Goal: Use online tool/utility: Utilize a website feature to perform a specific function

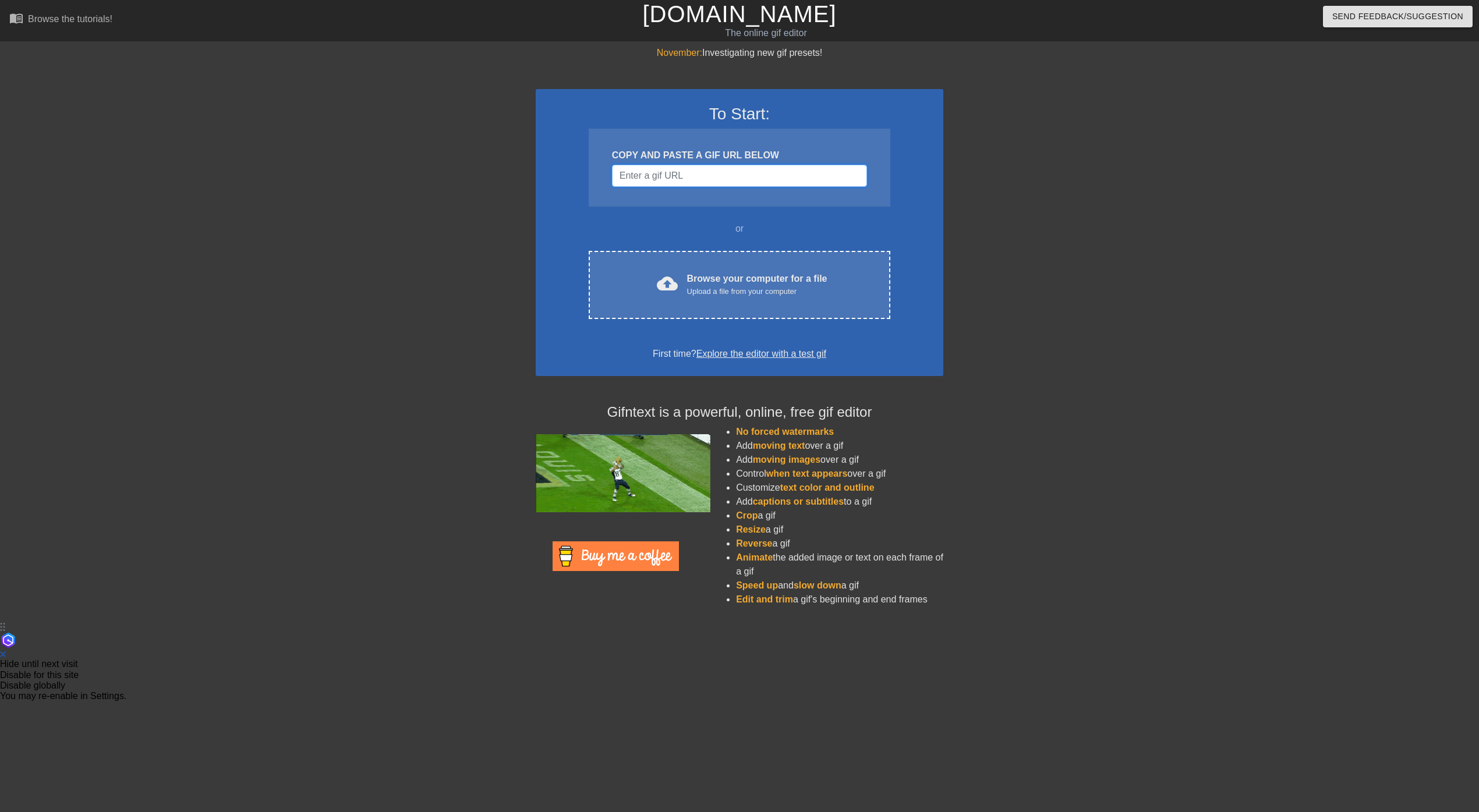
click at [681, 170] on input "Username" at bounding box center [740, 176] width 255 height 22
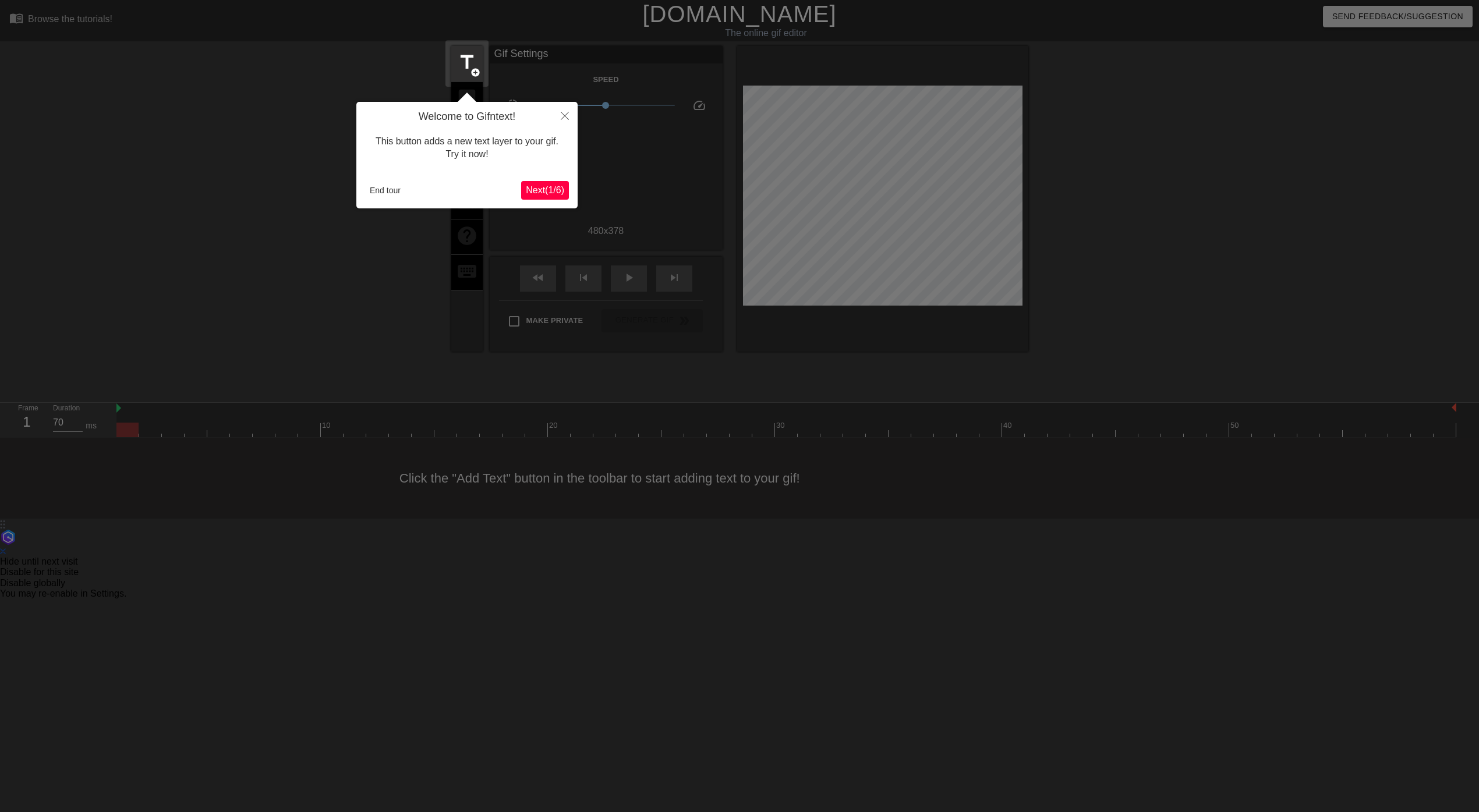
click at [542, 185] on span "Next ( 1 / 6 )" at bounding box center [545, 189] width 39 height 10
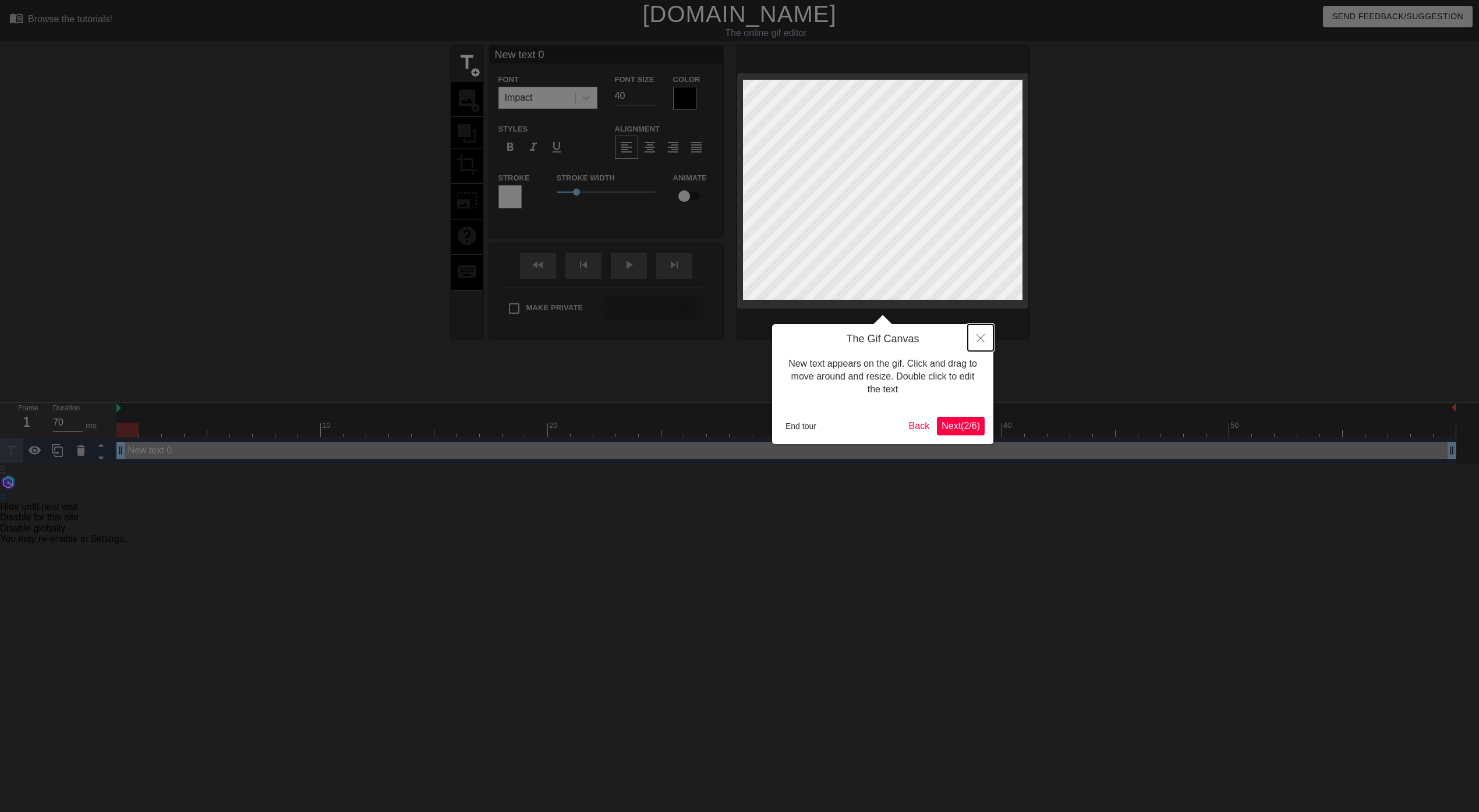
click at [982, 339] on icon "Close" at bounding box center [980, 338] width 8 height 8
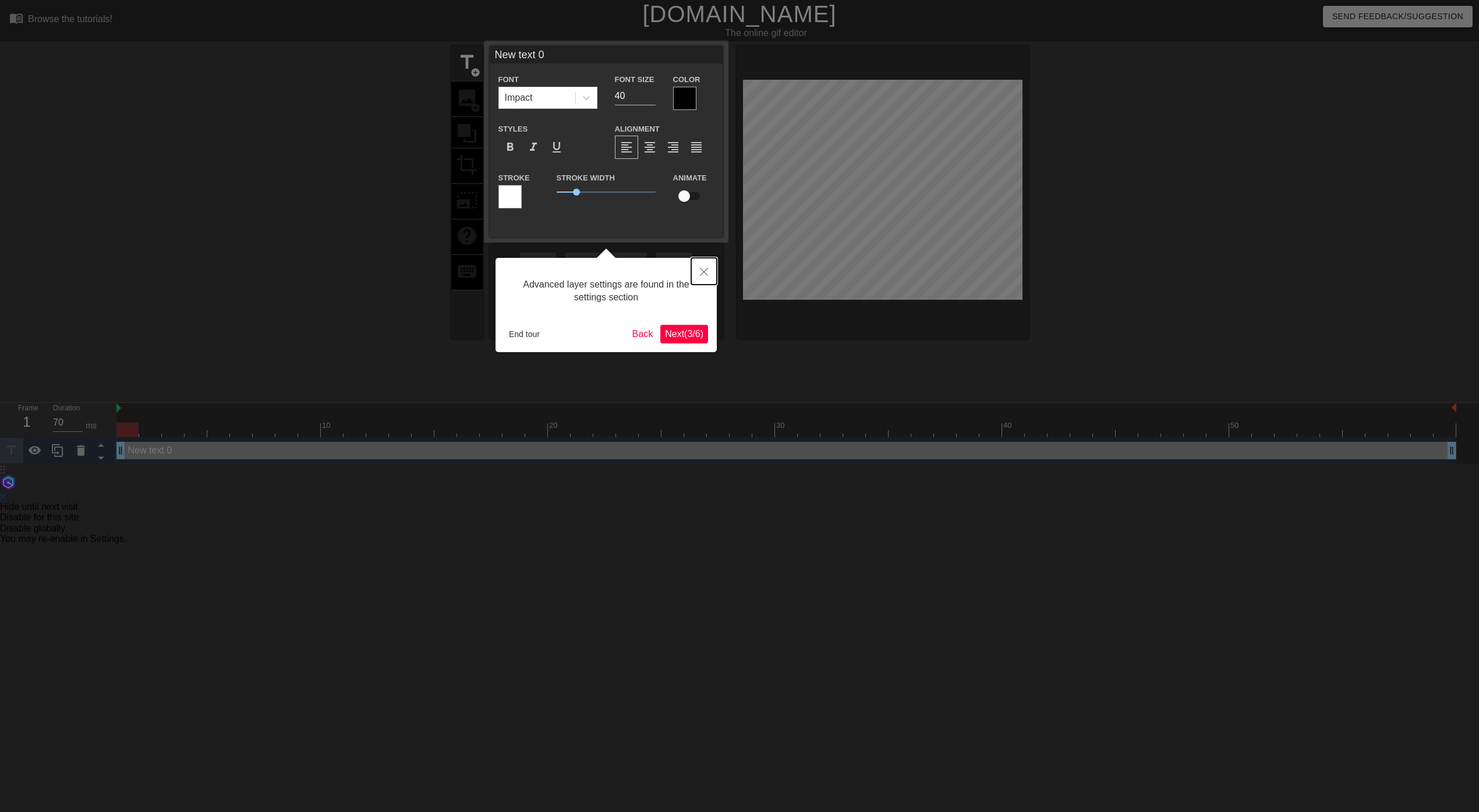
click at [700, 275] on icon "Close" at bounding box center [703, 272] width 8 height 8
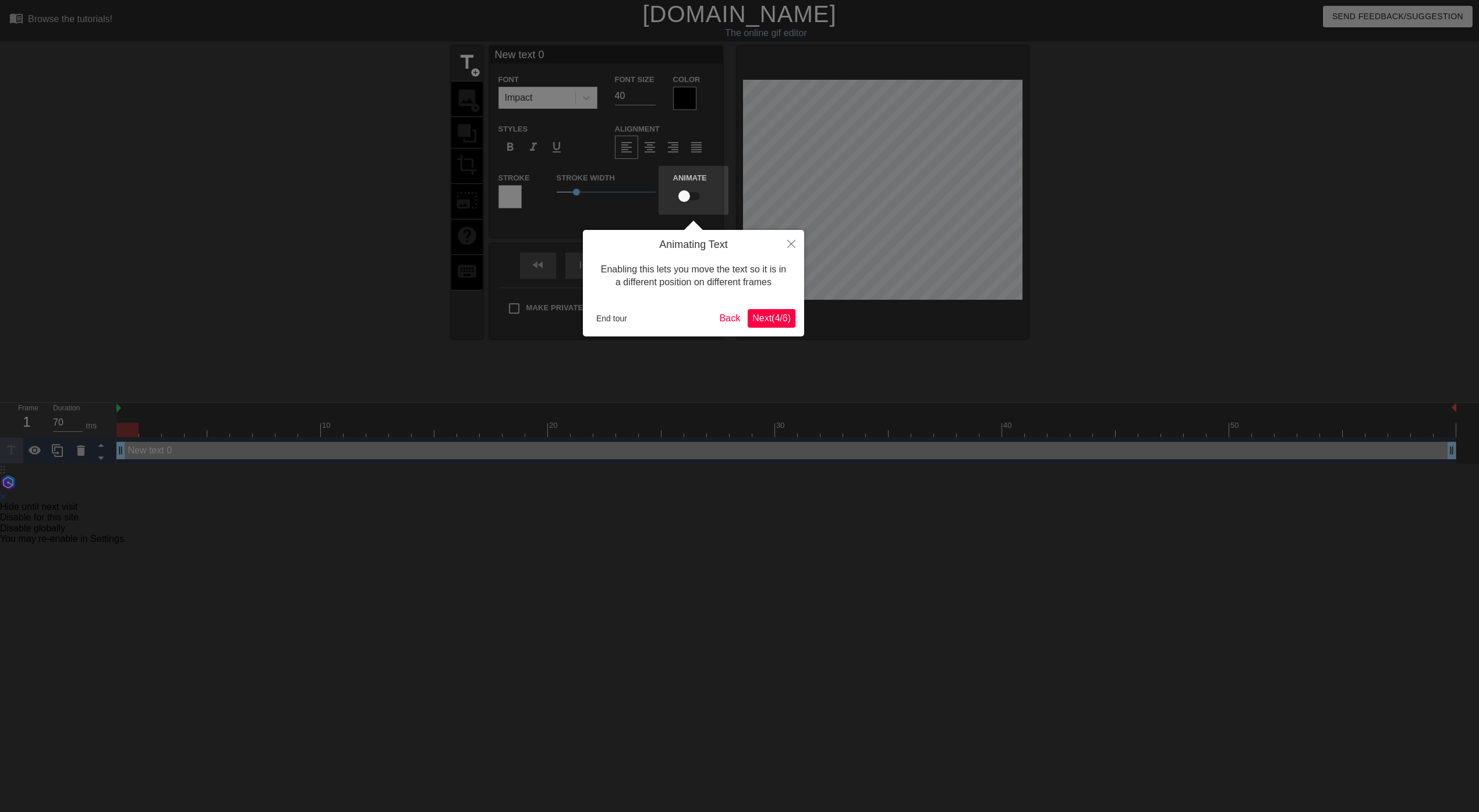
click at [766, 321] on span "Next ( 4 / 6 )" at bounding box center [772, 317] width 39 height 10
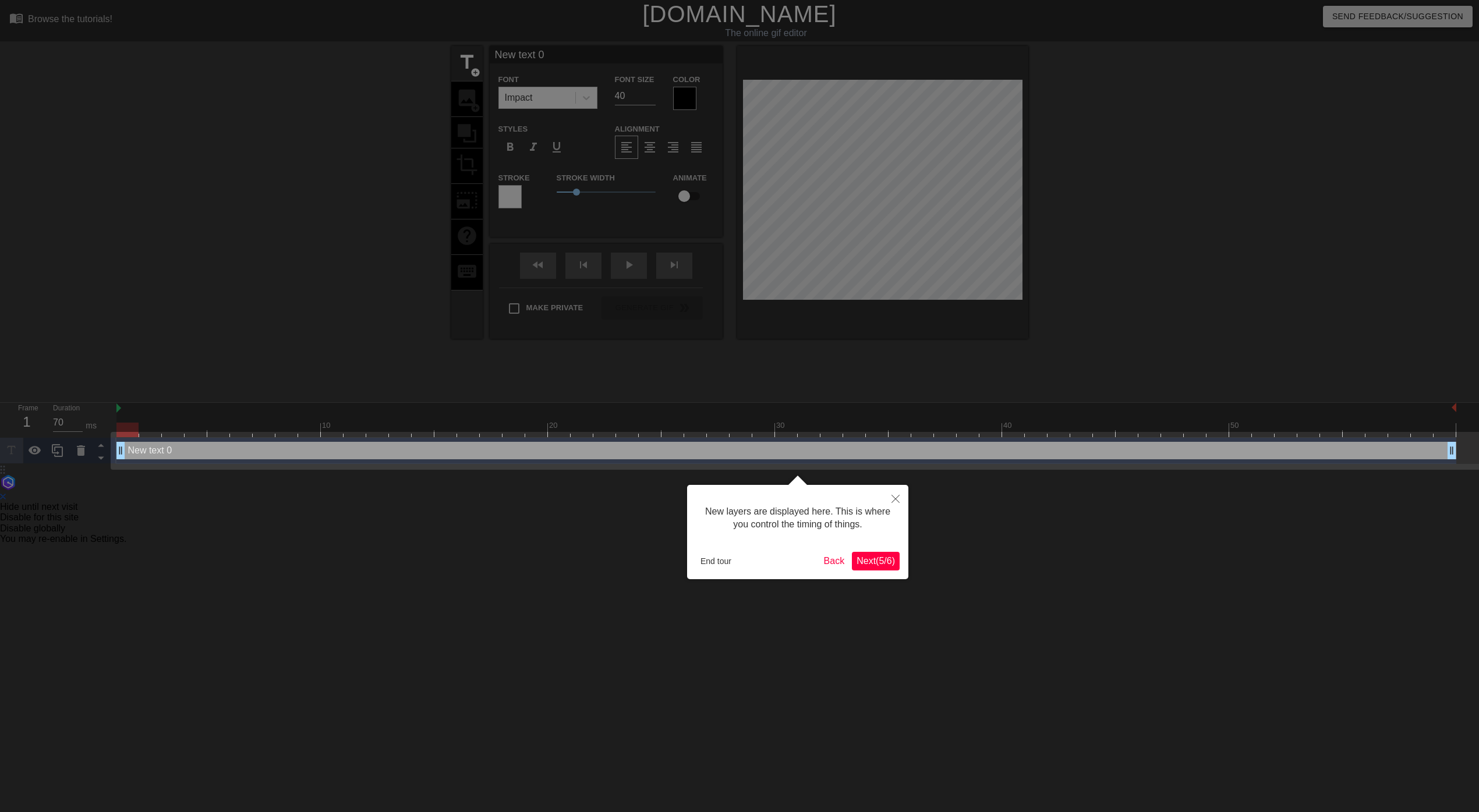
click at [874, 559] on span "Next ( 5 / 6 )" at bounding box center [875, 560] width 39 height 10
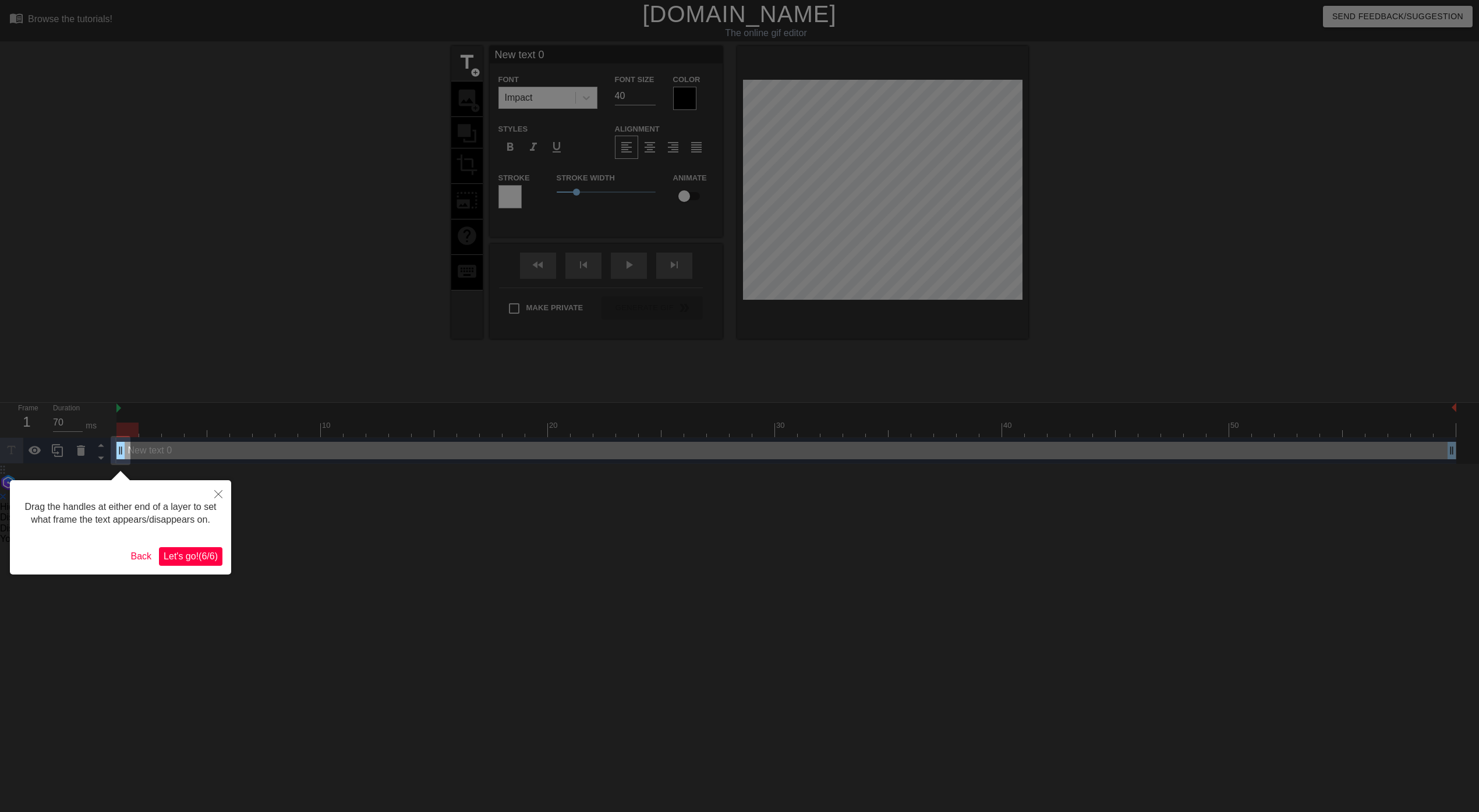
click at [182, 565] on button "Let's go! ( 6 / 6 )" at bounding box center [191, 556] width 64 height 19
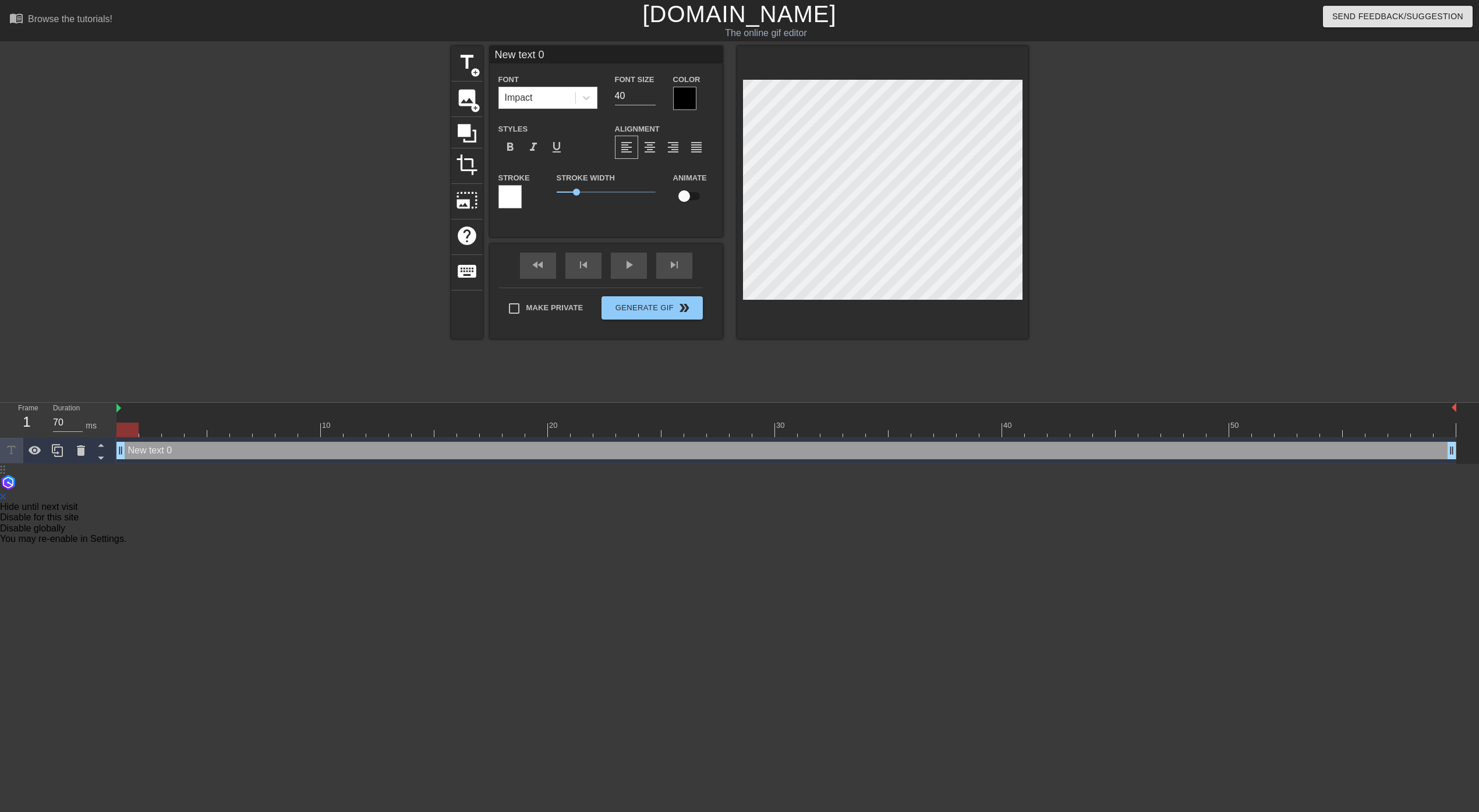
scroll to position [0, 1]
type input "C"
type textarea "C"
type input "Ca"
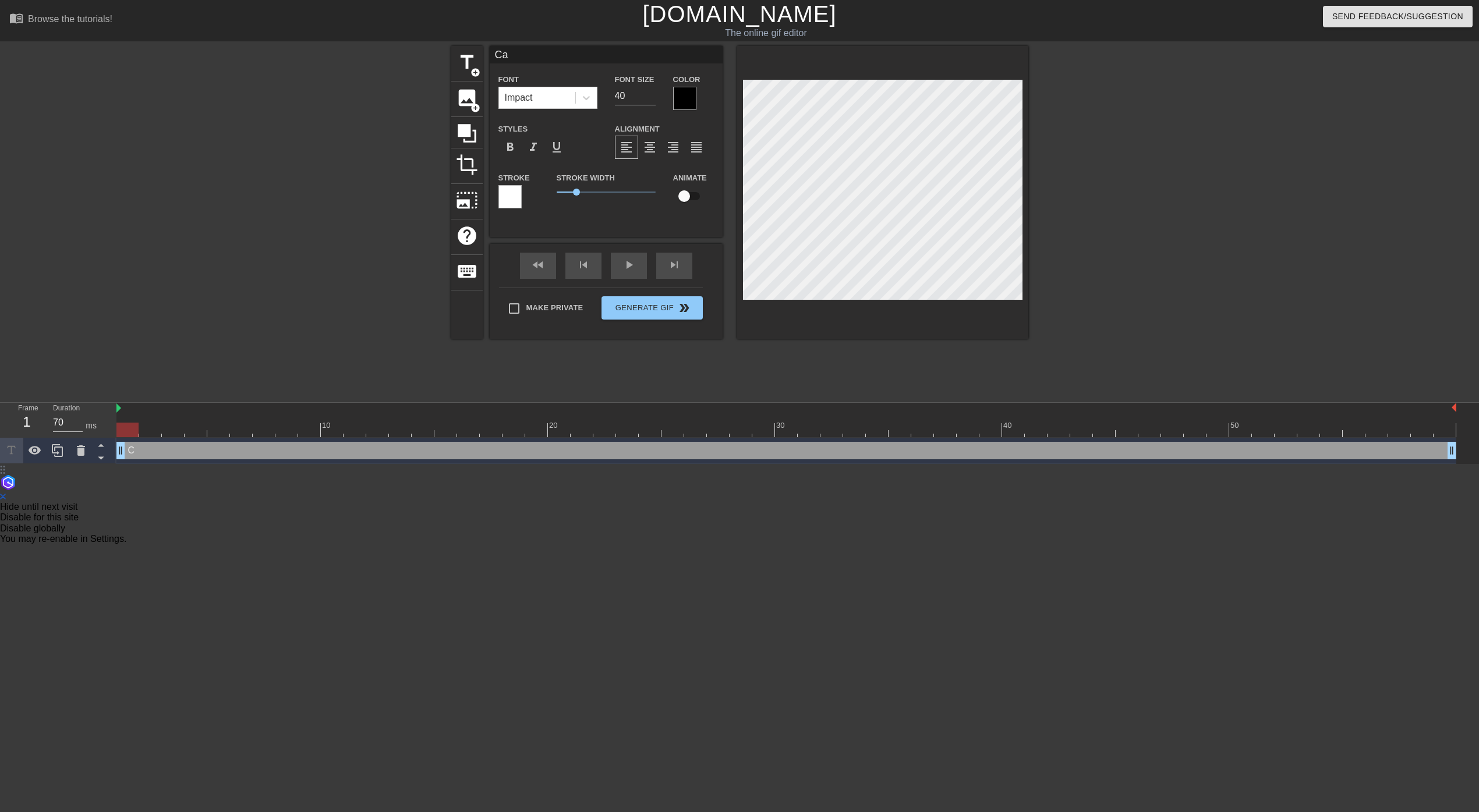
type textarea "Ca"
type input "Car"
type textarea "Car"
type input "[PERSON_NAME]"
type textarea "[PERSON_NAME]"
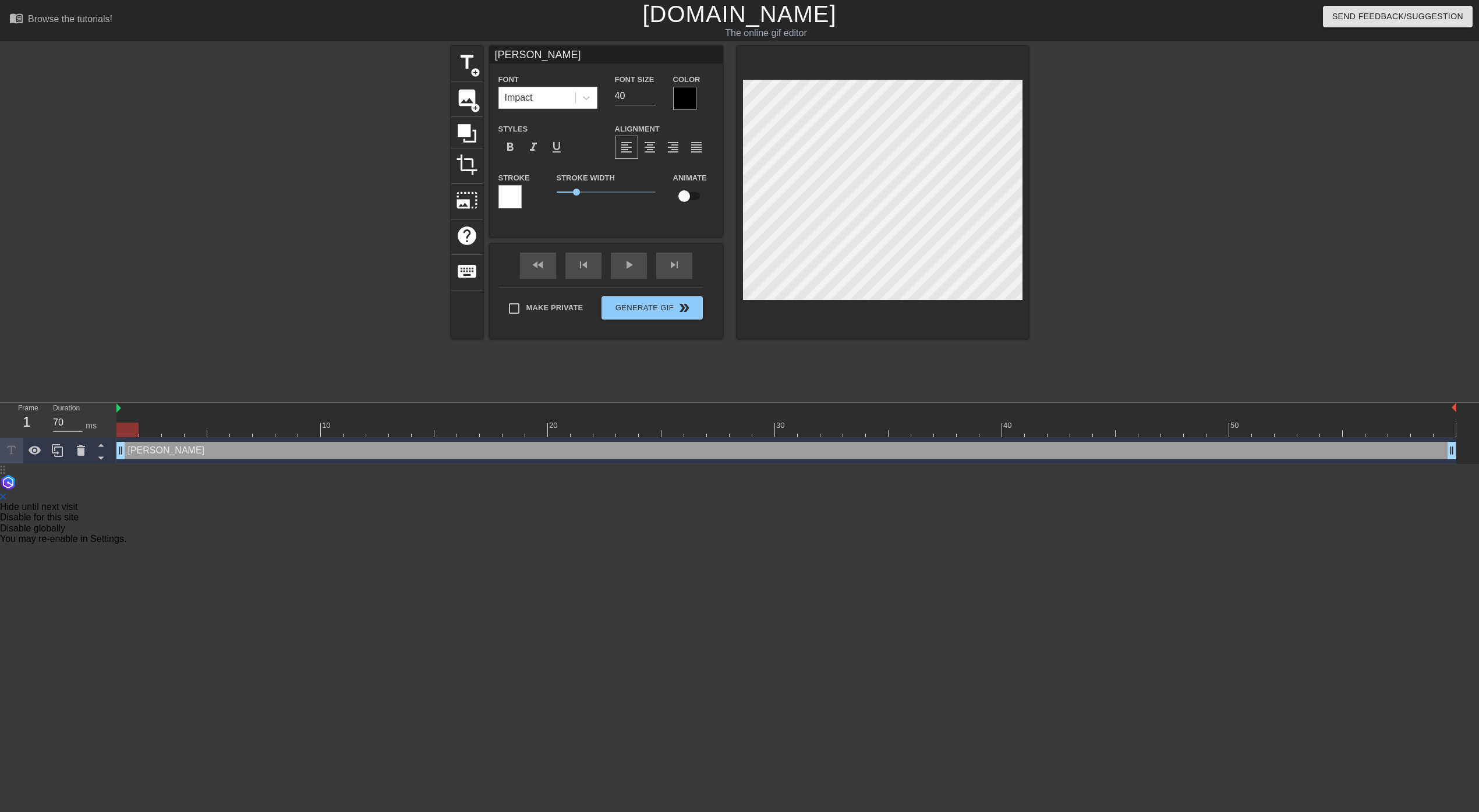
click at [687, 99] on div at bounding box center [685, 99] width 23 height 23
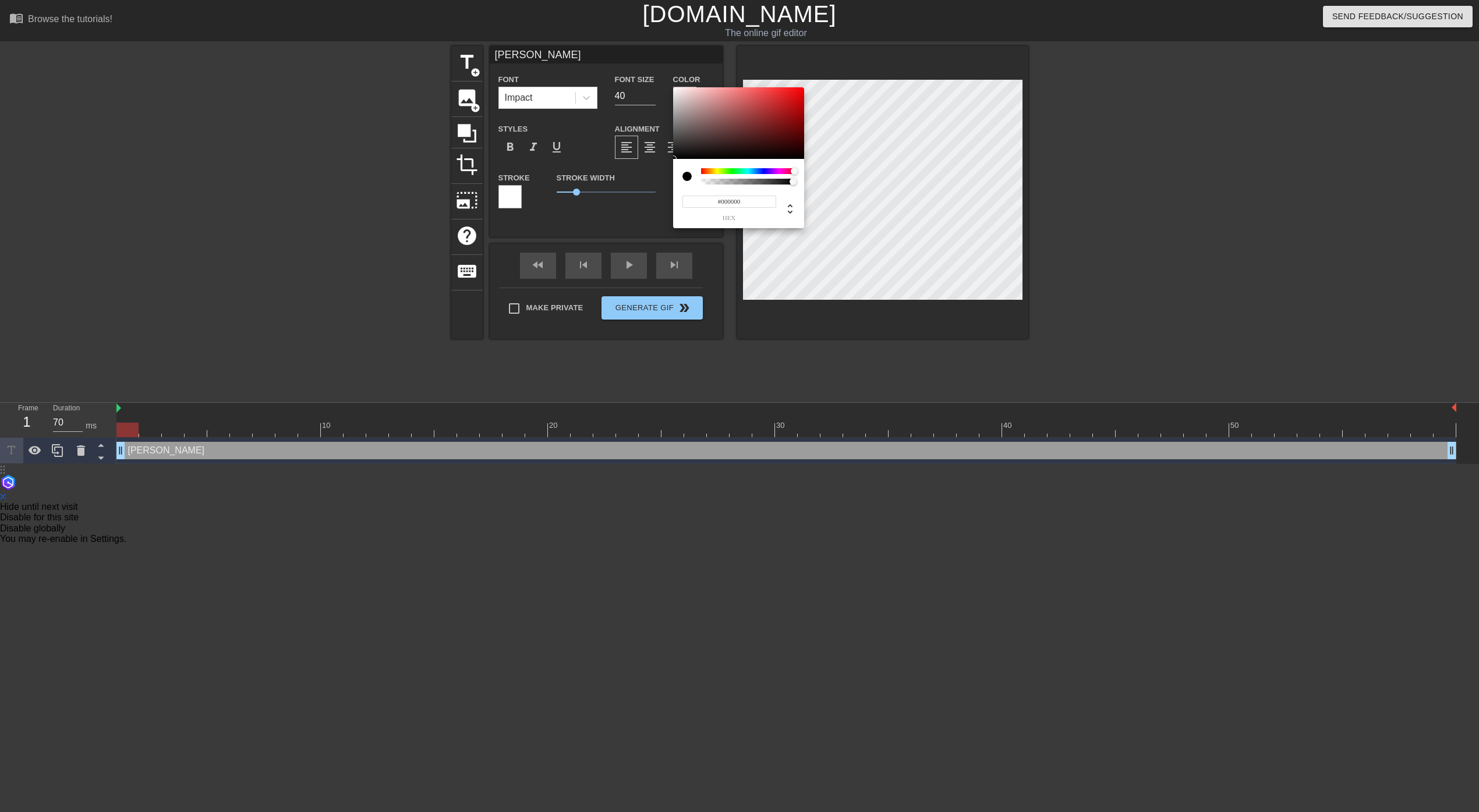
drag, startPoint x: 700, startPoint y: 173, endPoint x: 830, endPoint y: 171, distance: 130.0
click at [830, 171] on div "#000000 hex" at bounding box center [740, 406] width 1479 height 812
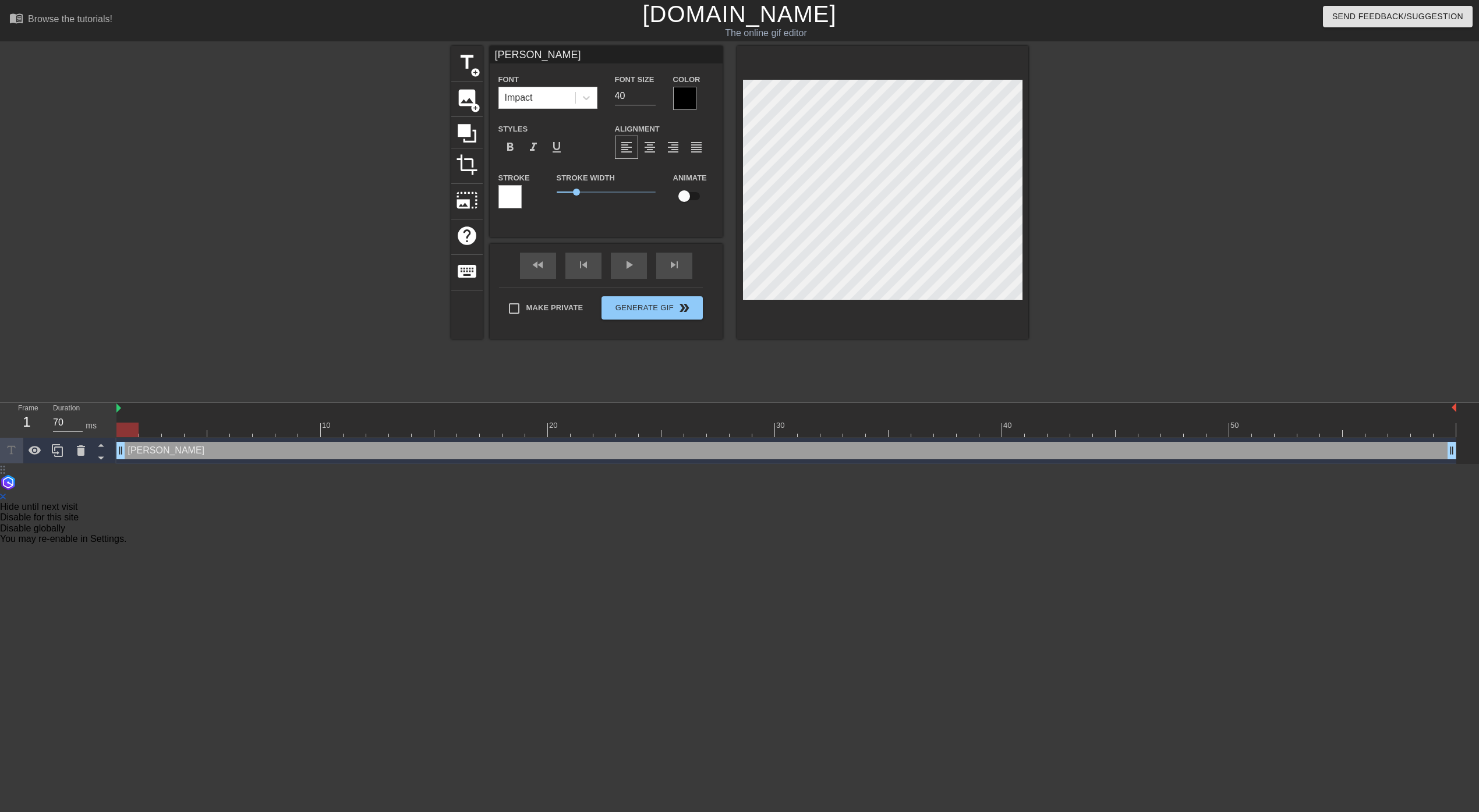
click at [684, 101] on div at bounding box center [685, 99] width 23 height 23
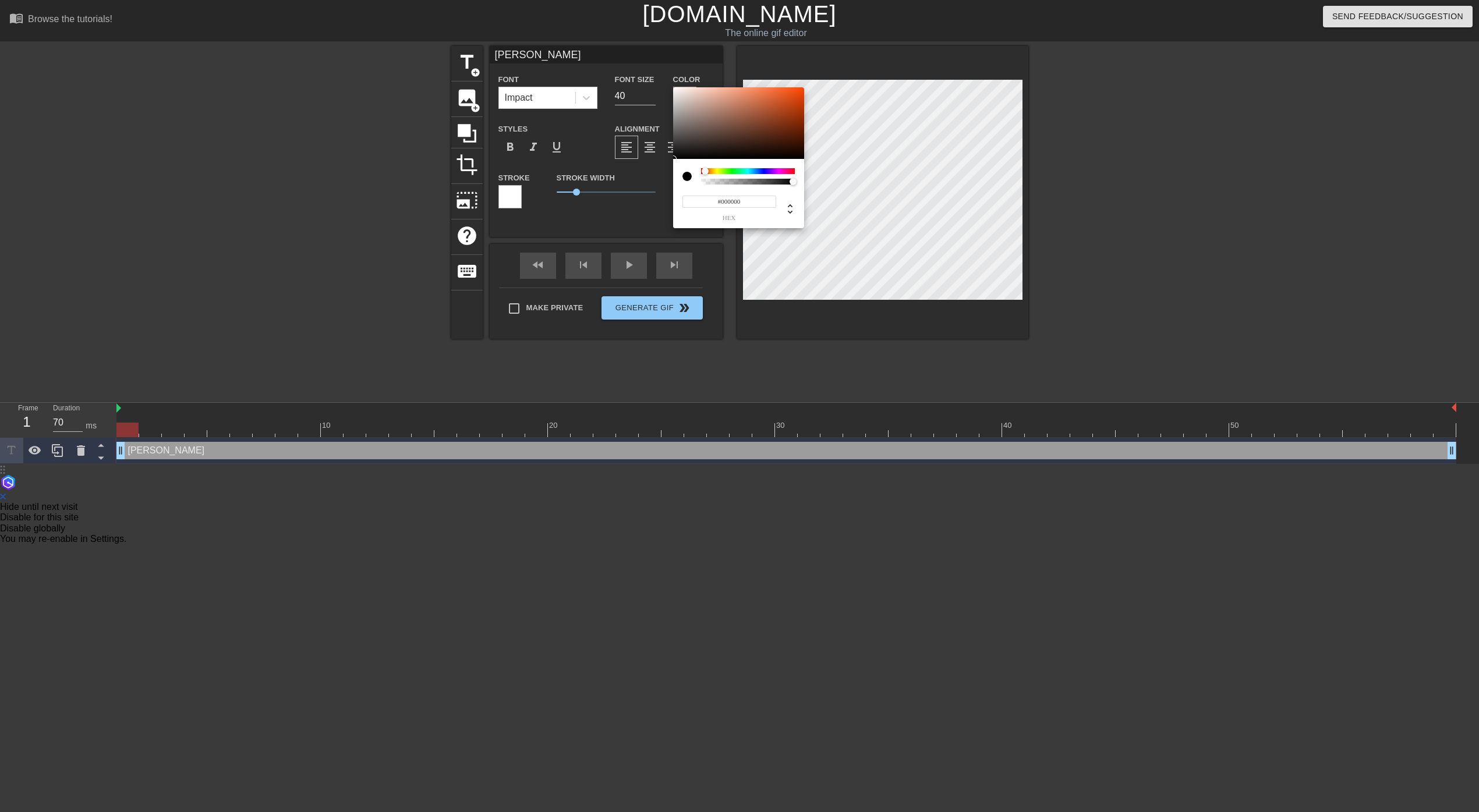
drag, startPoint x: 701, startPoint y: 169, endPoint x: 662, endPoint y: 163, distance: 39.5
click at [662, 163] on div "#000000 hex" at bounding box center [740, 406] width 1479 height 812
drag, startPoint x: 702, startPoint y: 169, endPoint x: 681, endPoint y: 169, distance: 21.0
click at [681, 169] on div "#000000 hex" at bounding box center [738, 194] width 131 height 70
click at [684, 178] on div at bounding box center [687, 176] width 9 height 9
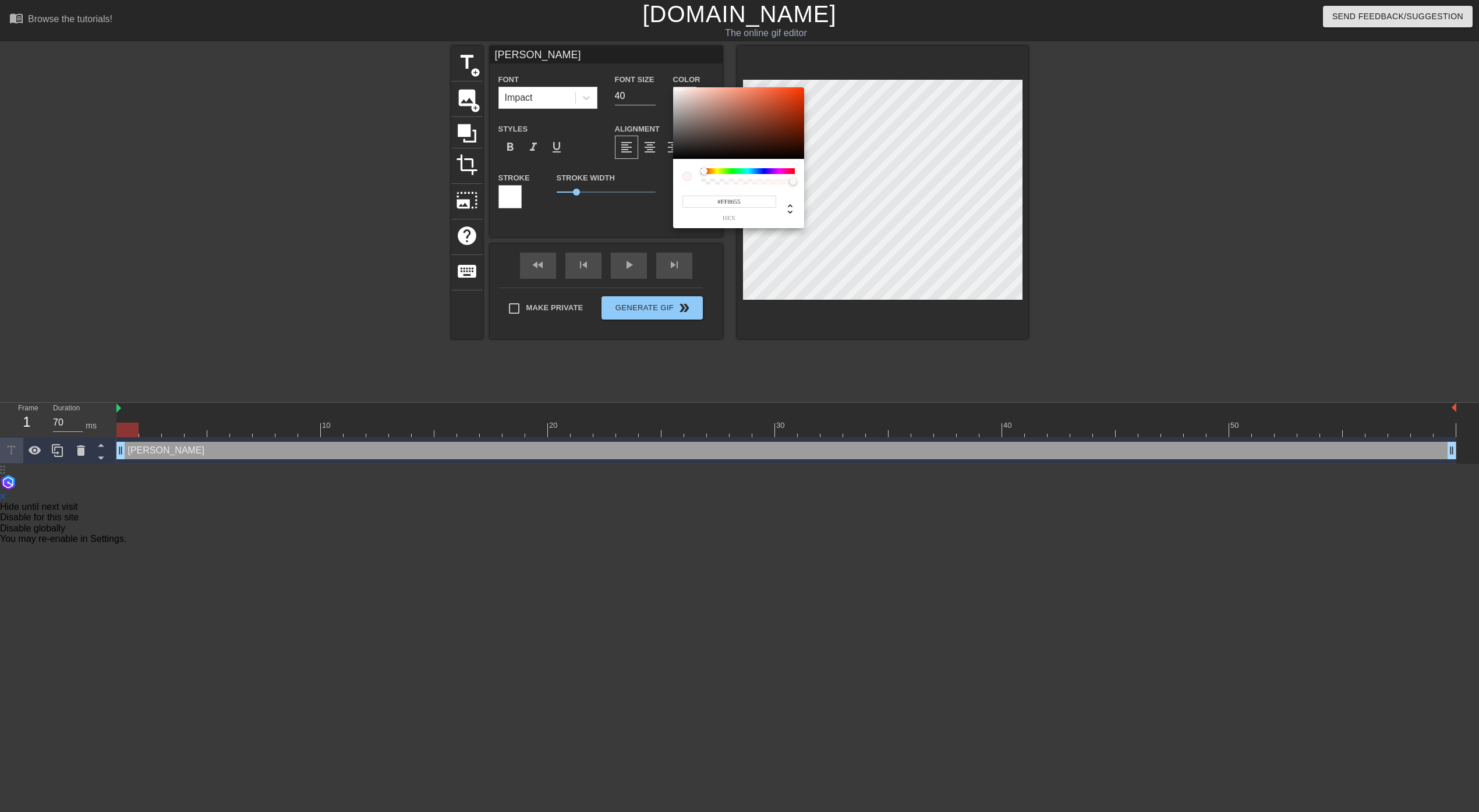
type input "#FFFFFF"
drag, startPoint x: 676, startPoint y: 157, endPoint x: 669, endPoint y: 73, distance: 84.3
click at [669, 73] on div "#FFFFFF hex" at bounding box center [740, 406] width 1479 height 812
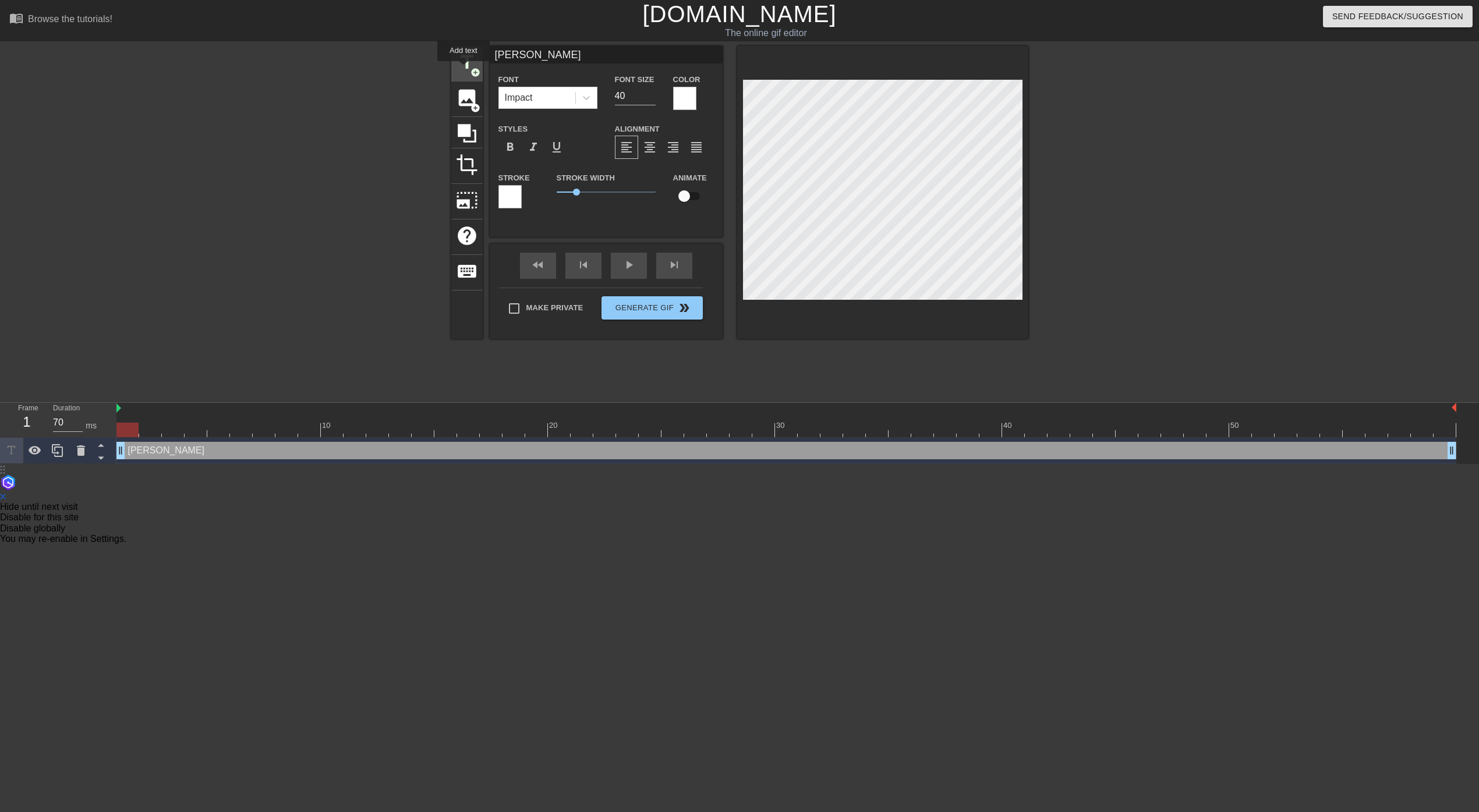
click at [464, 70] on span "title" at bounding box center [467, 62] width 22 height 22
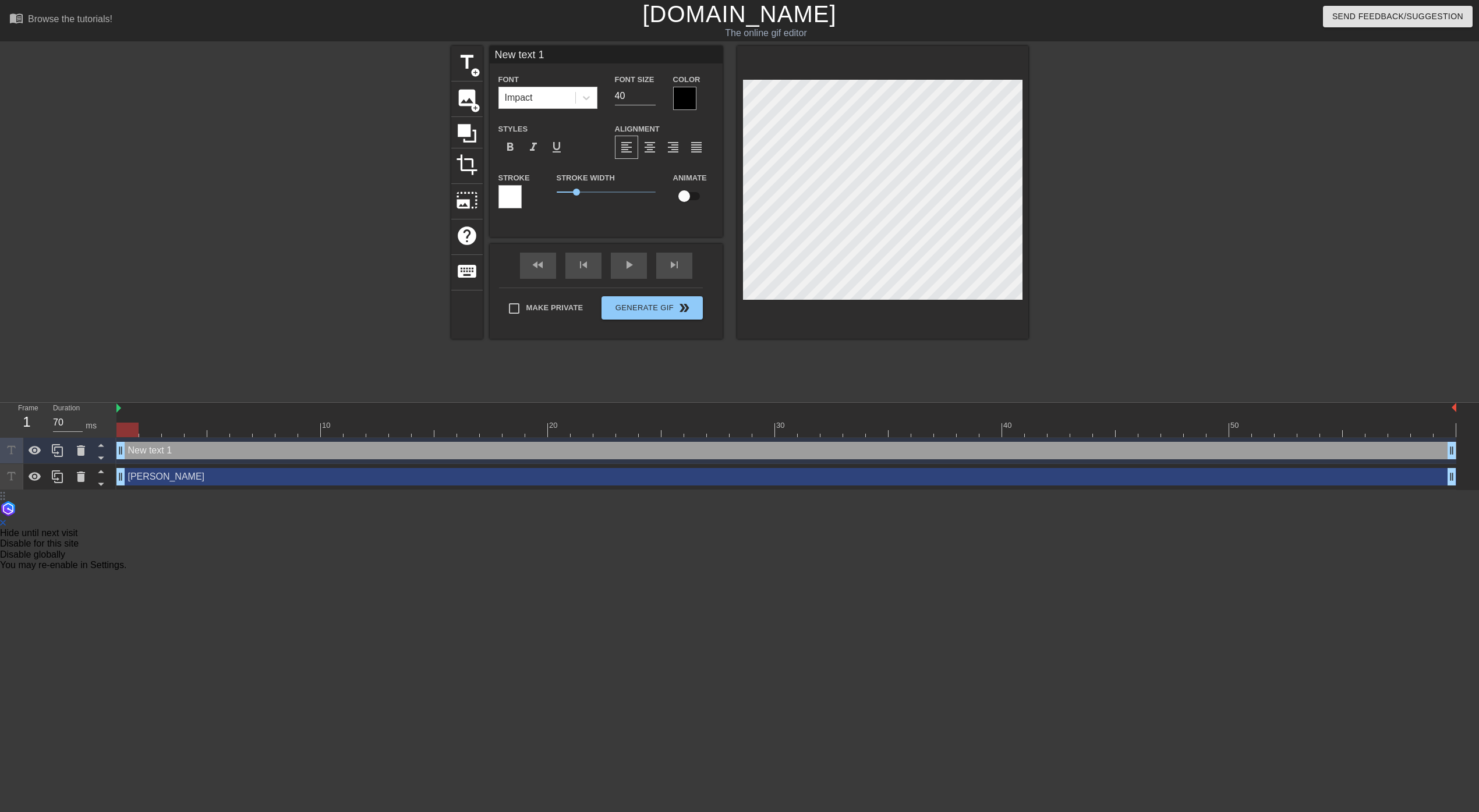
scroll to position [0, 1]
type input "N"
type textarea "Ni"
type input "Nic"
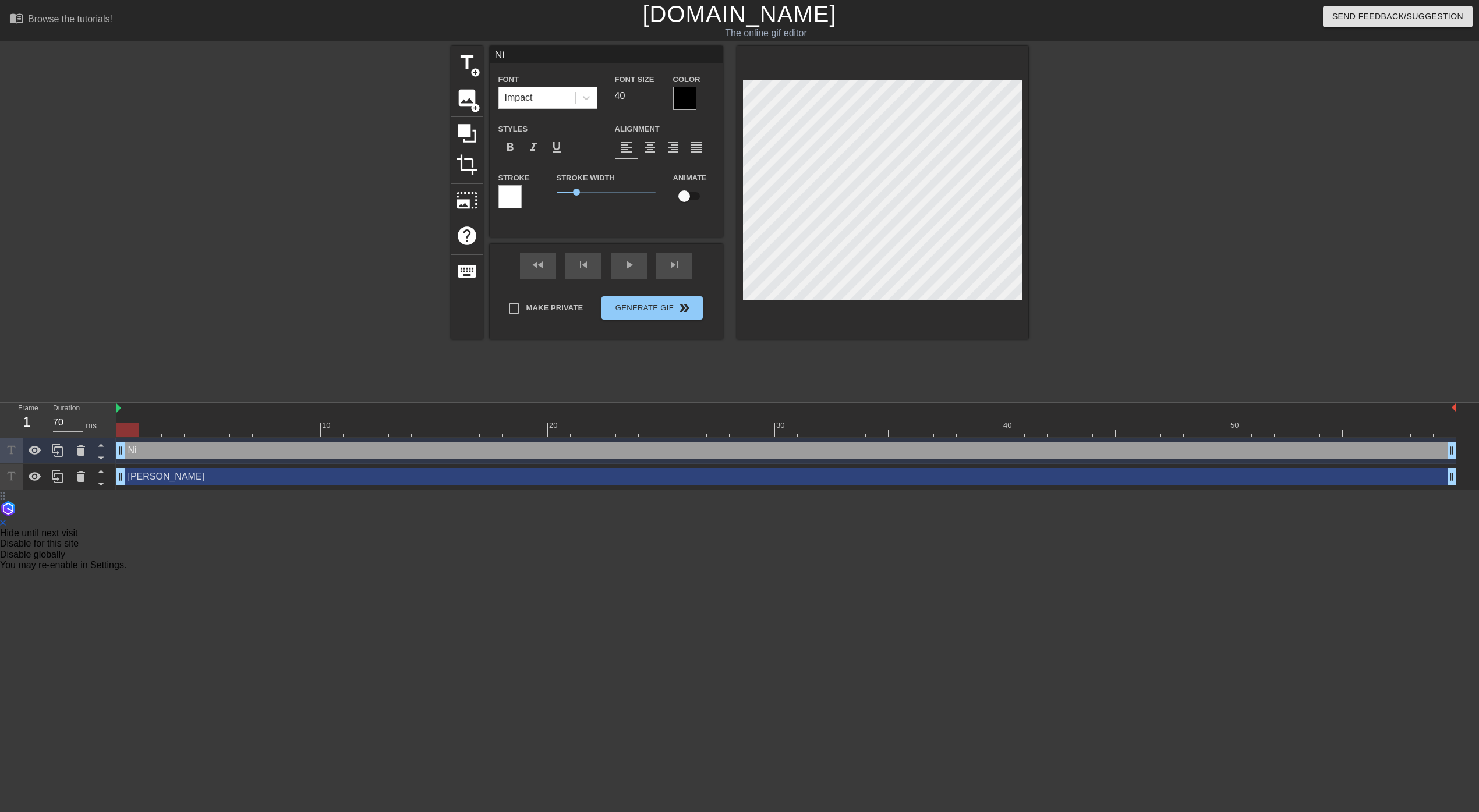
type textarea "Nic"
type input "Nico"
type textarea "Nico"
type input "[PERSON_NAME]"
type textarea "[PERSON_NAME]"
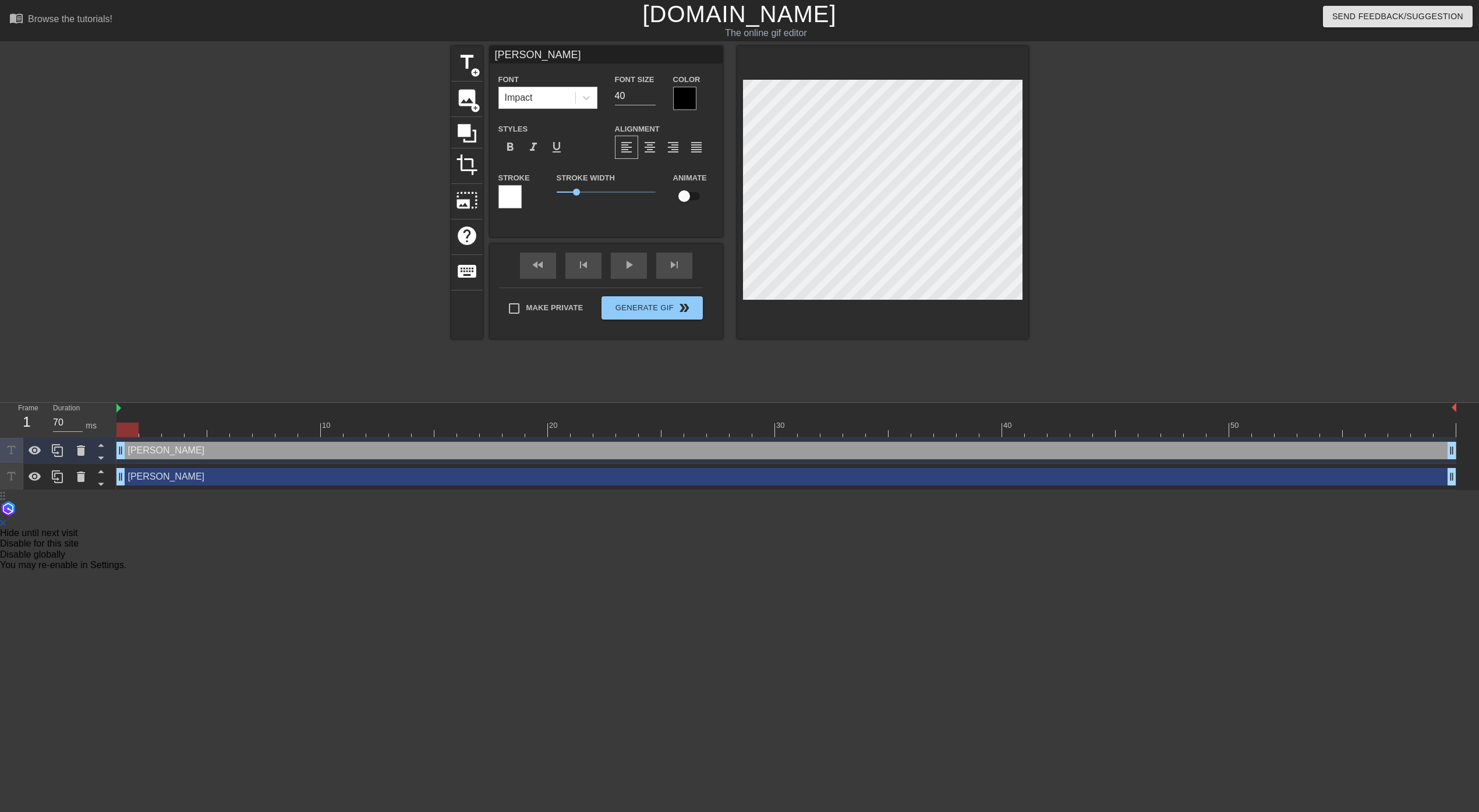
scroll to position [0, 1]
type input "[PERSON_NAME]"
type textarea "[PERSON_NAME]"
type input "[PERSON_NAME]"
type textarea "[PERSON_NAME]"
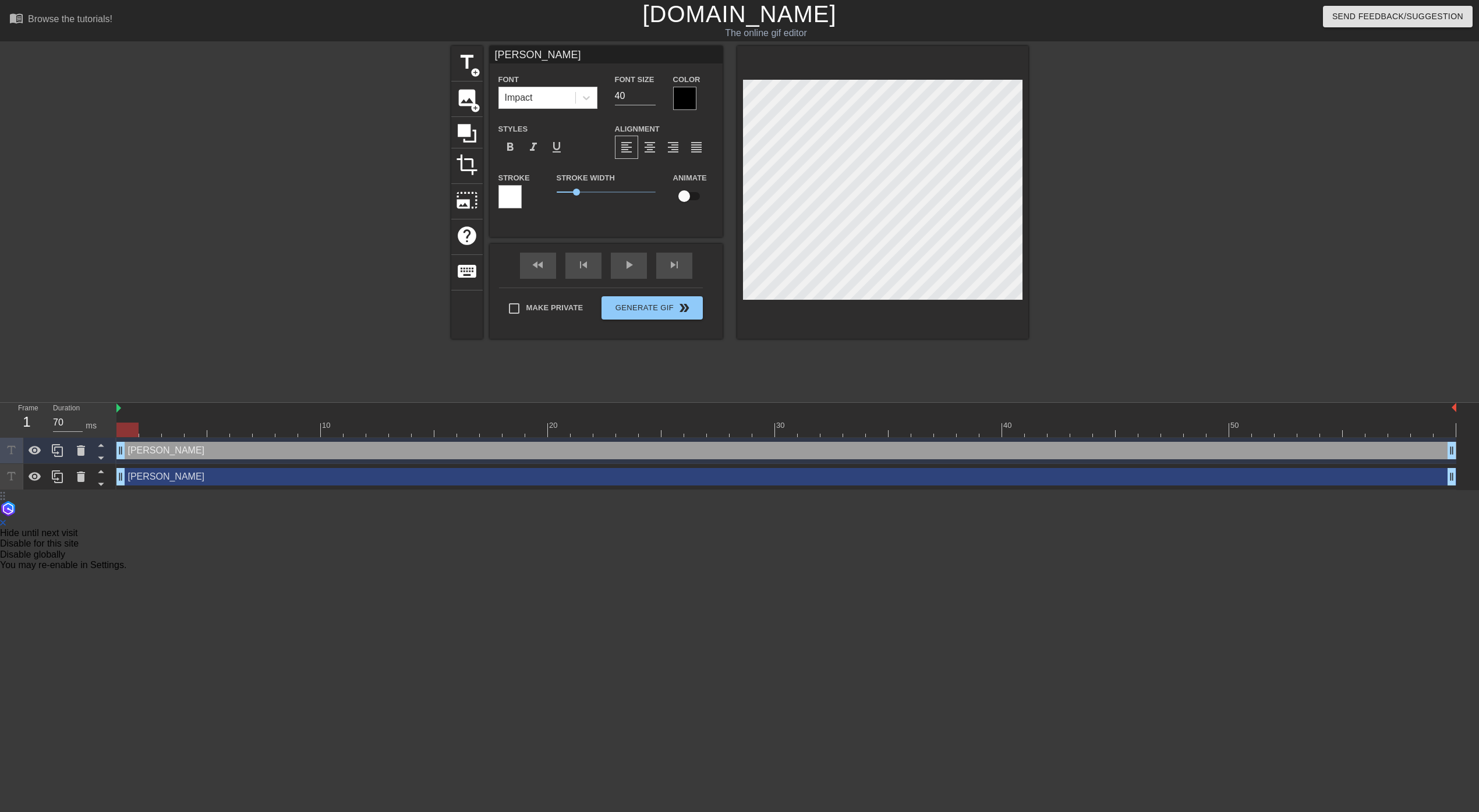
click at [687, 96] on div at bounding box center [685, 99] width 23 height 23
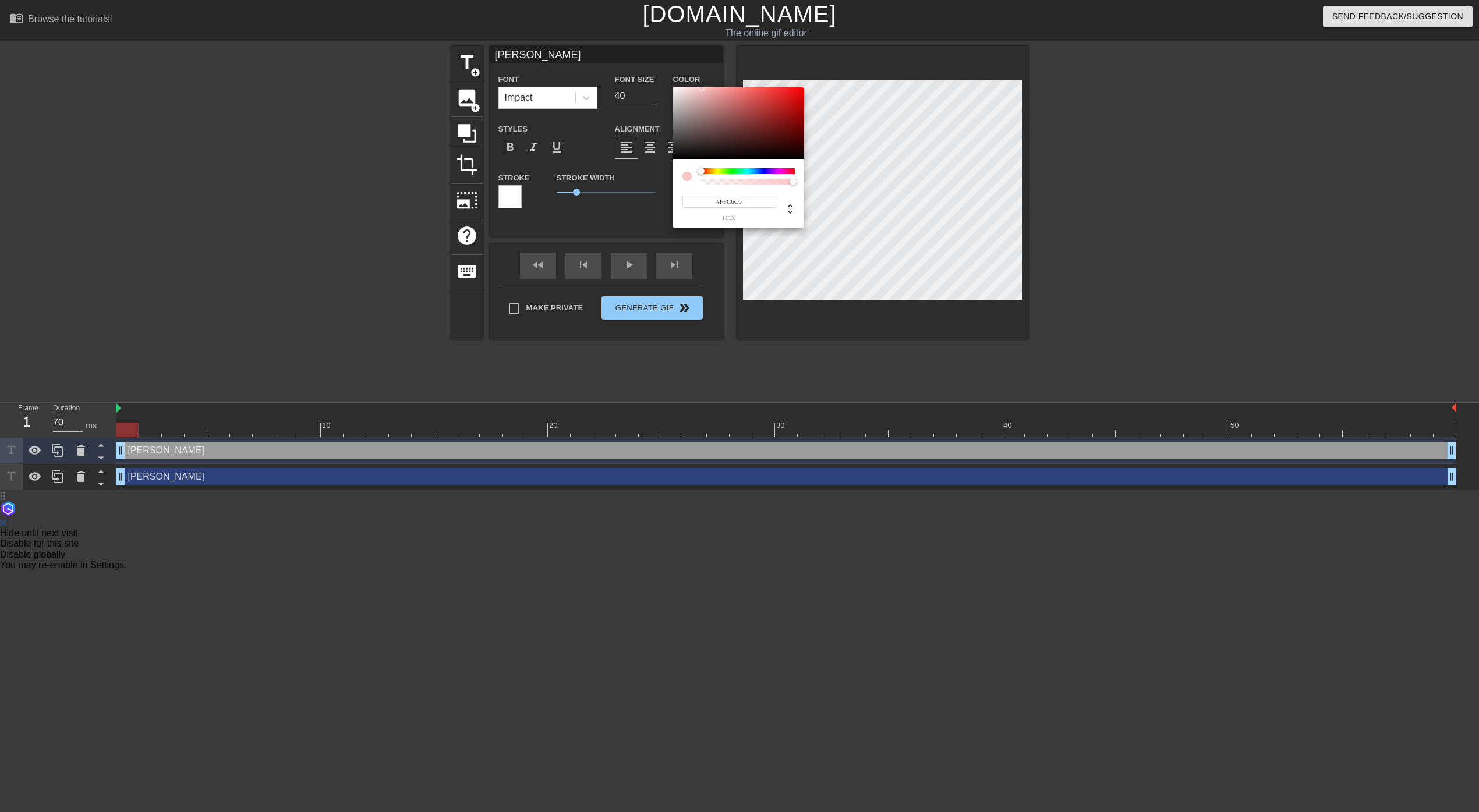
drag, startPoint x: 674, startPoint y: 153, endPoint x: 673, endPoint y: 82, distance: 71.0
click at [673, 82] on div "#FFC6C6 hex" at bounding box center [740, 406] width 1479 height 812
click at [682, 93] on div at bounding box center [738, 124] width 131 height 72
type input "#F4EEEE"
click at [676, 90] on div at bounding box center [738, 124] width 131 height 72
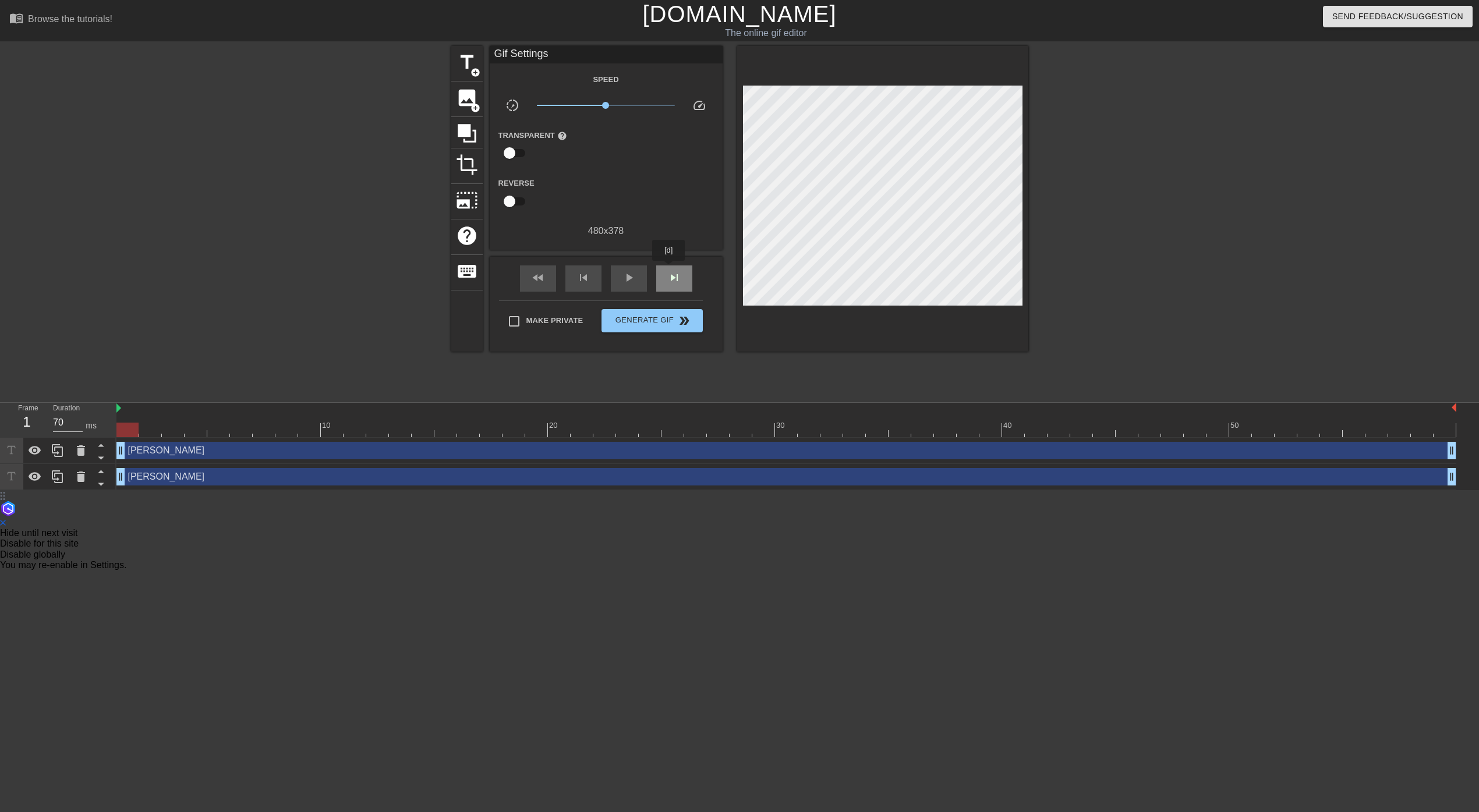
click at [669, 269] on div "skip_next" at bounding box center [674, 278] width 36 height 26
click at [668, 280] on span "skip_next" at bounding box center [674, 278] width 14 height 14
click at [596, 282] on div "skip_previous" at bounding box center [584, 278] width 36 height 26
type input "60"
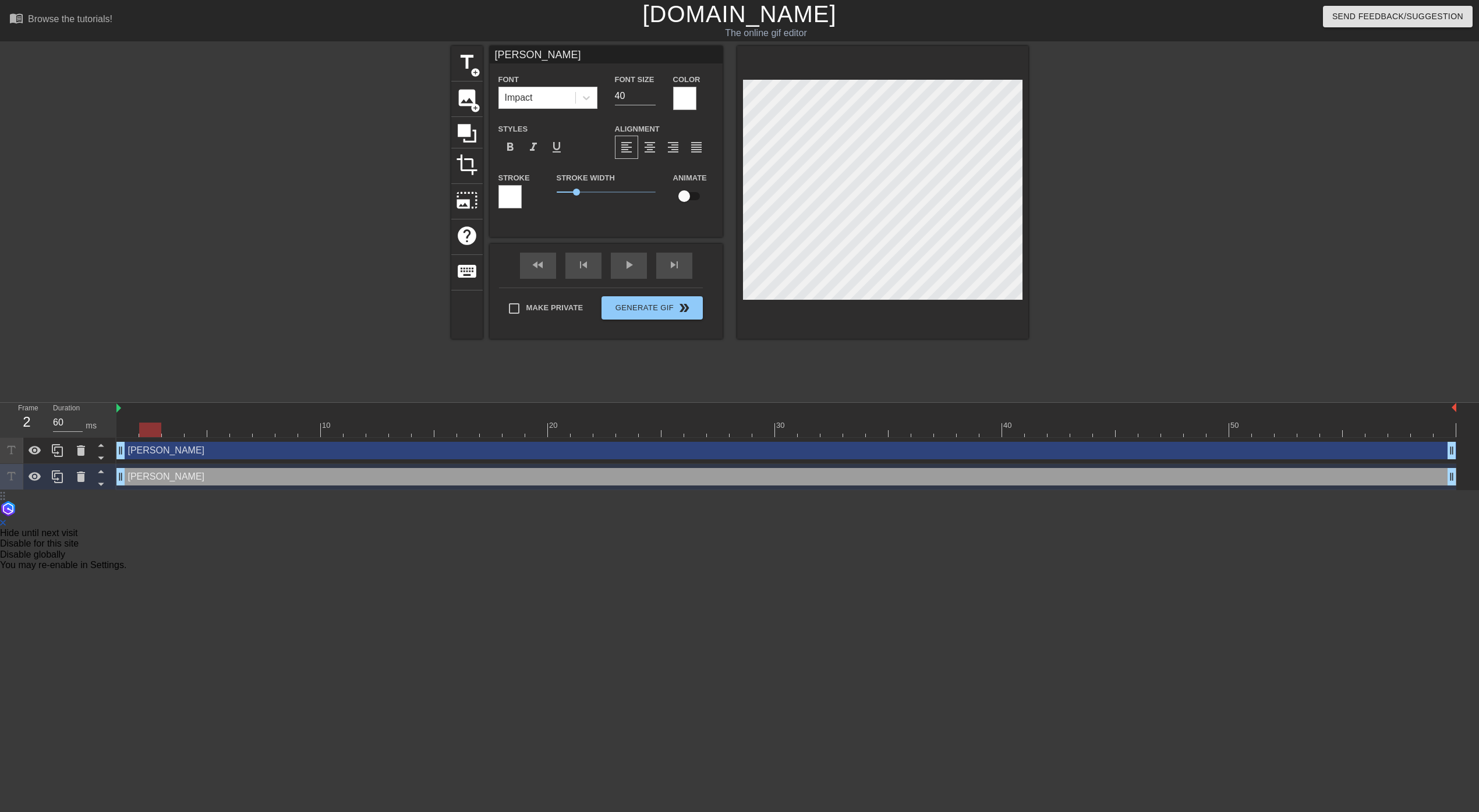
type input "[PERSON_NAME]"
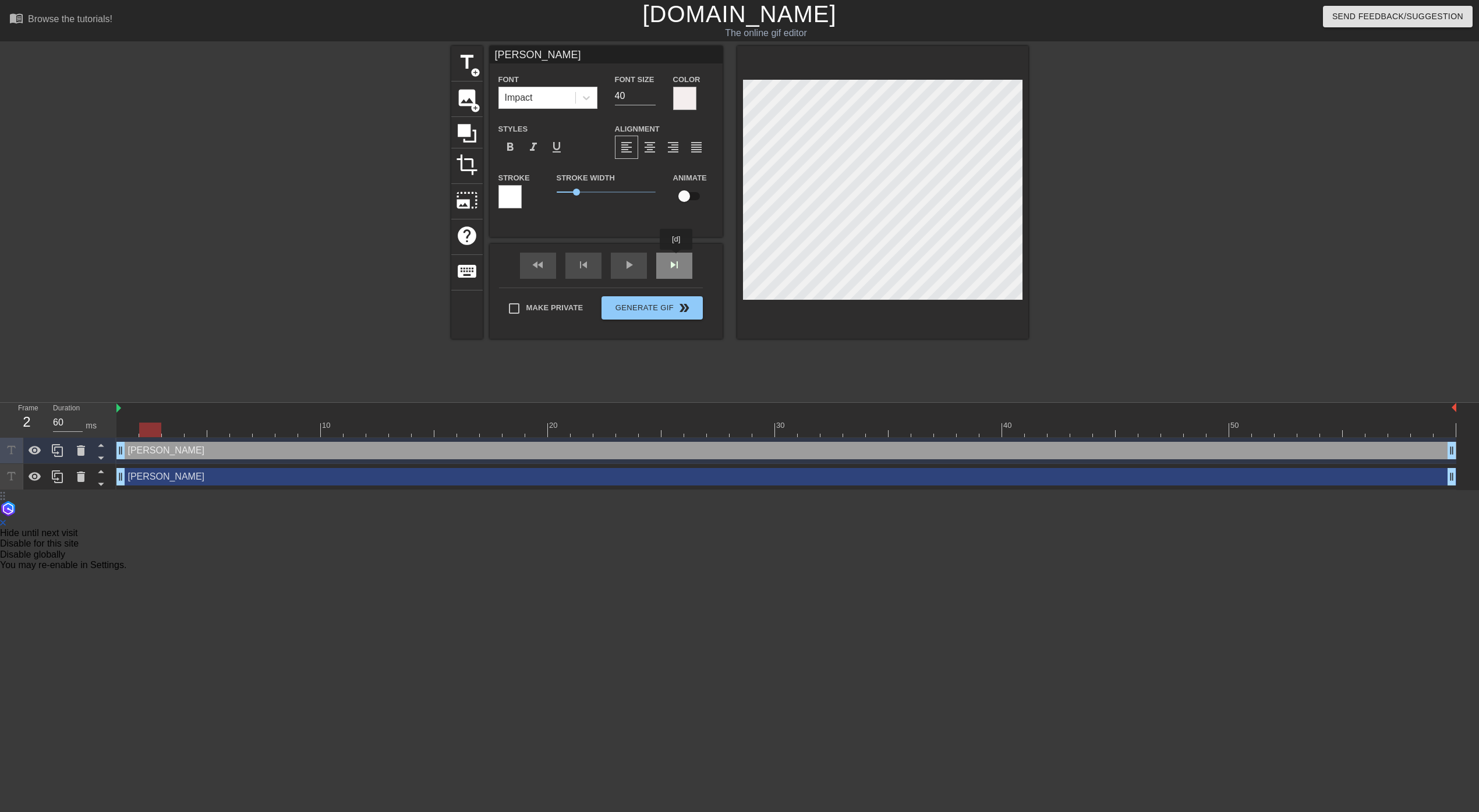
click at [677, 258] on div "fast_rewind skip_previous play_arrow skip_next" at bounding box center [606, 266] width 190 height 44
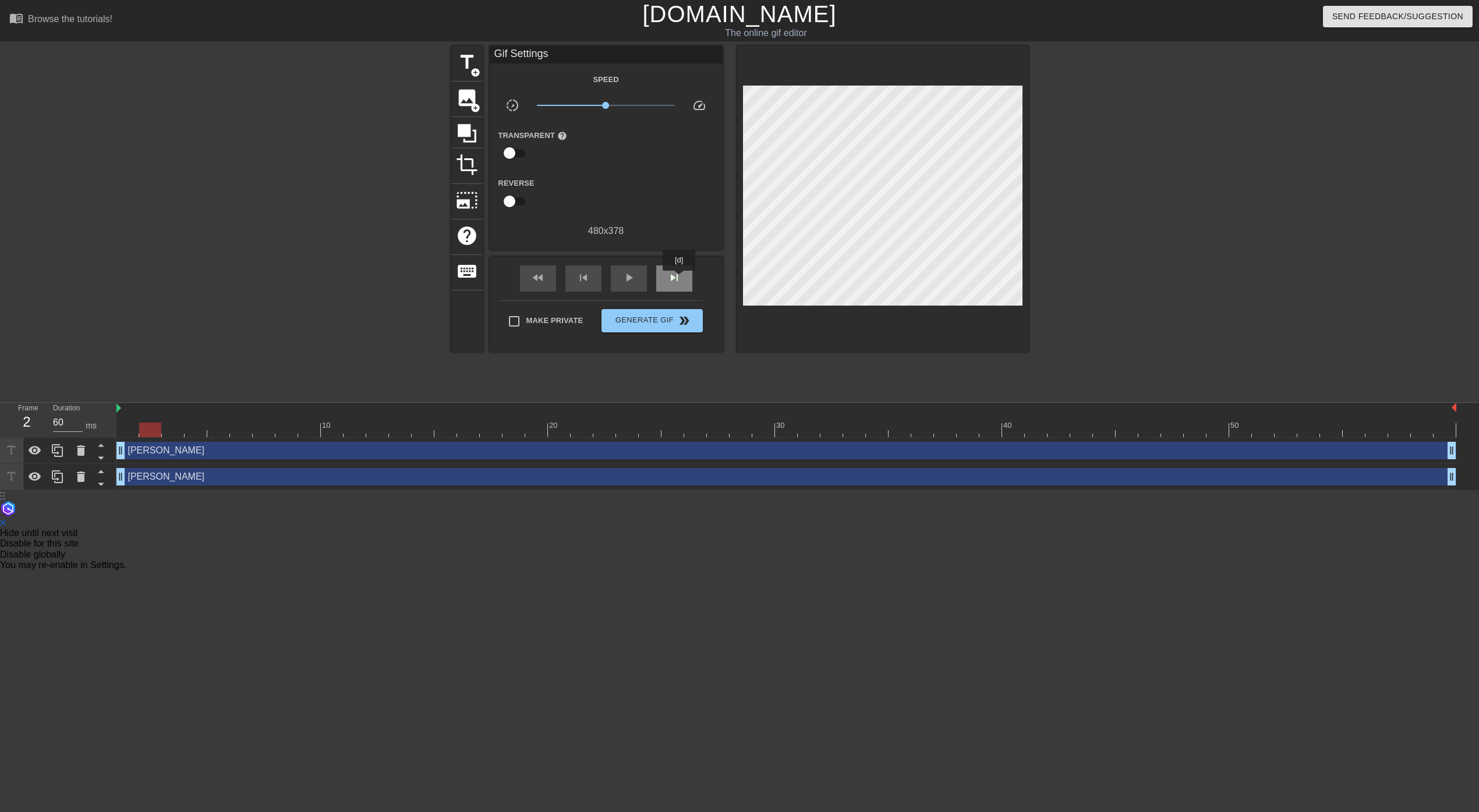
click at [680, 279] on span "skip_next" at bounding box center [674, 278] width 14 height 14
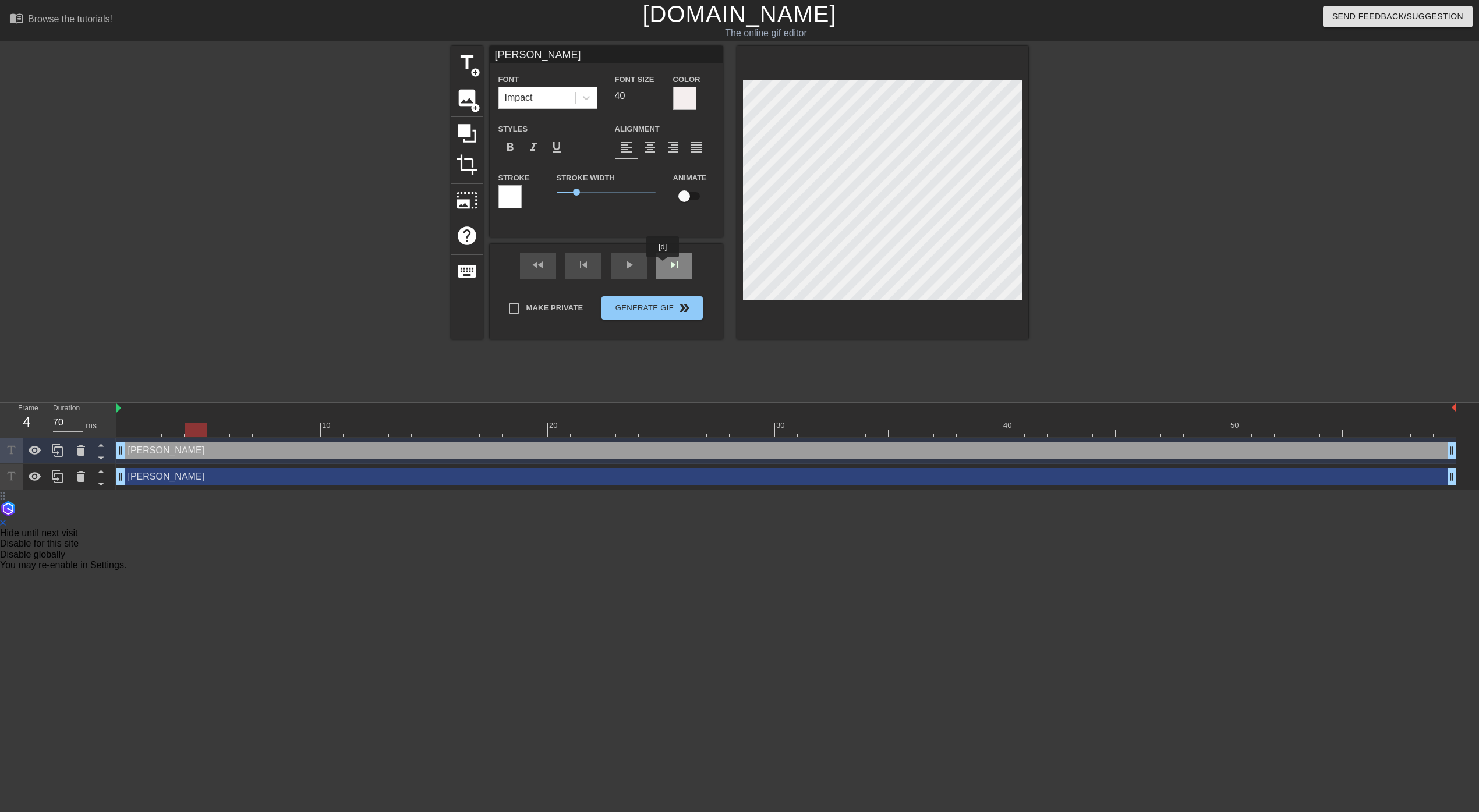
click at [667, 265] on div "fast_rewind skip_previous play_arrow skip_next" at bounding box center [606, 266] width 190 height 44
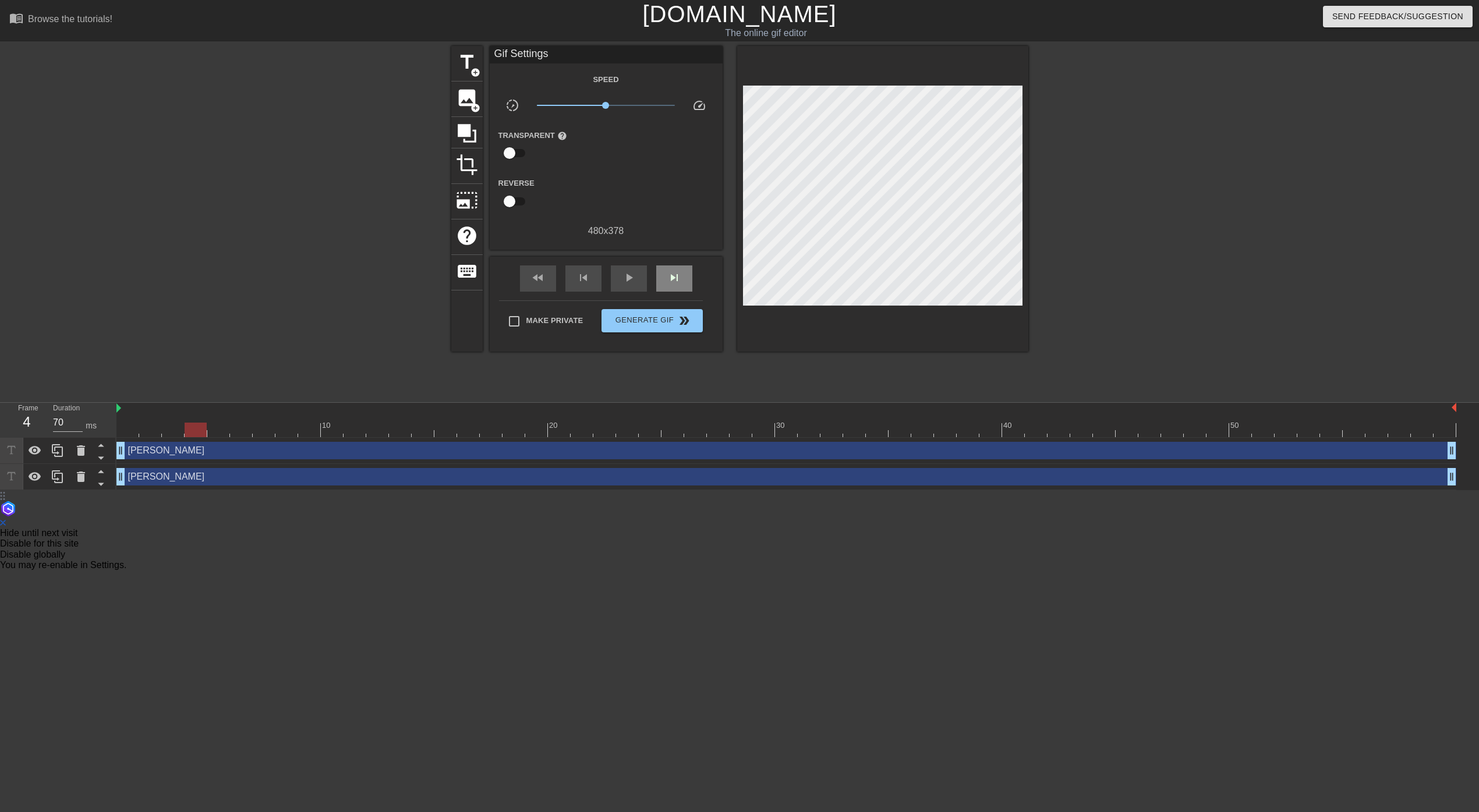
click at [667, 265] on div "fast_rewind skip_previous play_arrow skip_next" at bounding box center [606, 279] width 190 height 44
click at [674, 276] on span "skip_next" at bounding box center [674, 278] width 14 height 14
click at [674, 282] on span "skip_next" at bounding box center [674, 278] width 14 height 14
type input "60"
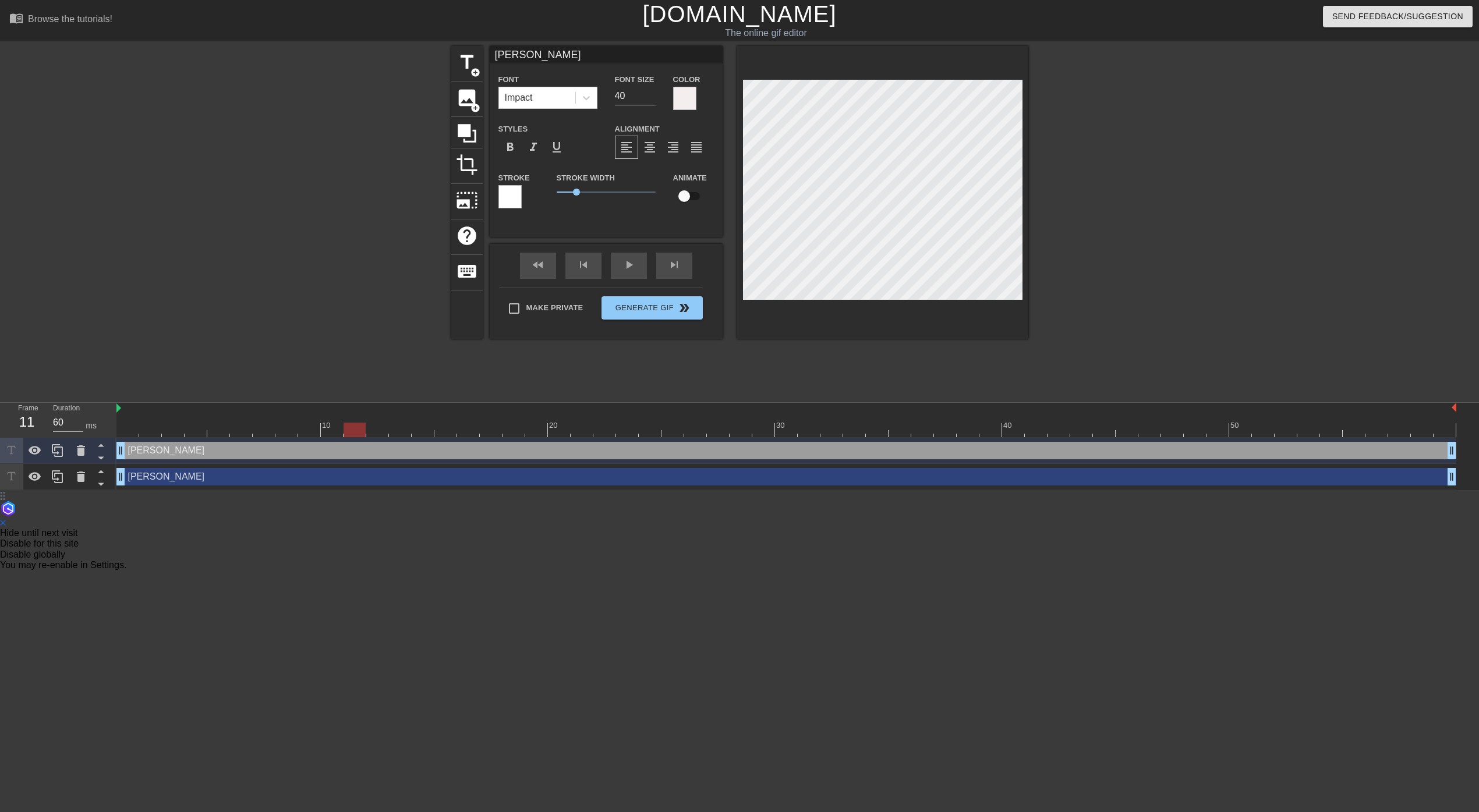
type input "[PERSON_NAME]"
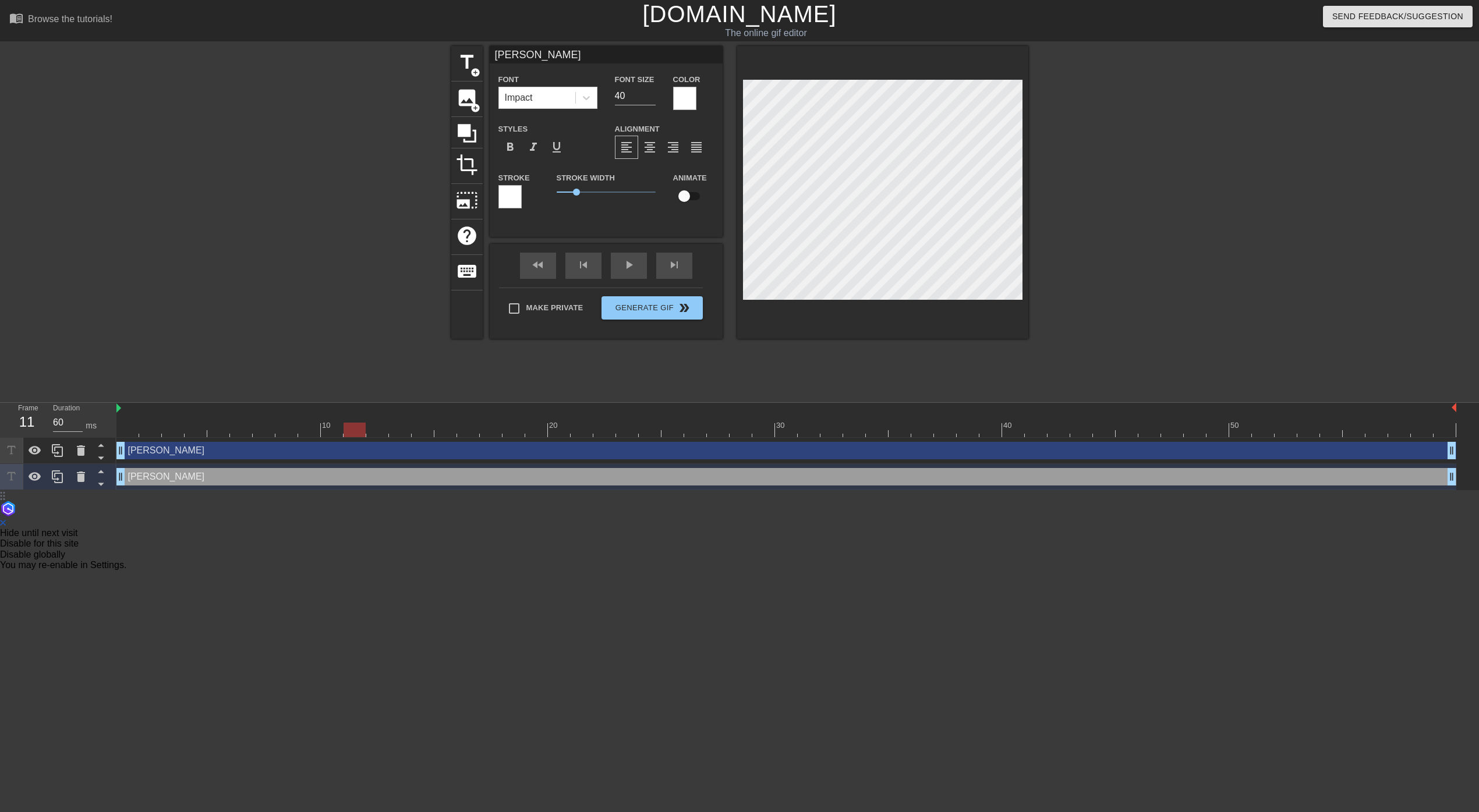
type input "70"
type input "[PERSON_NAME]"
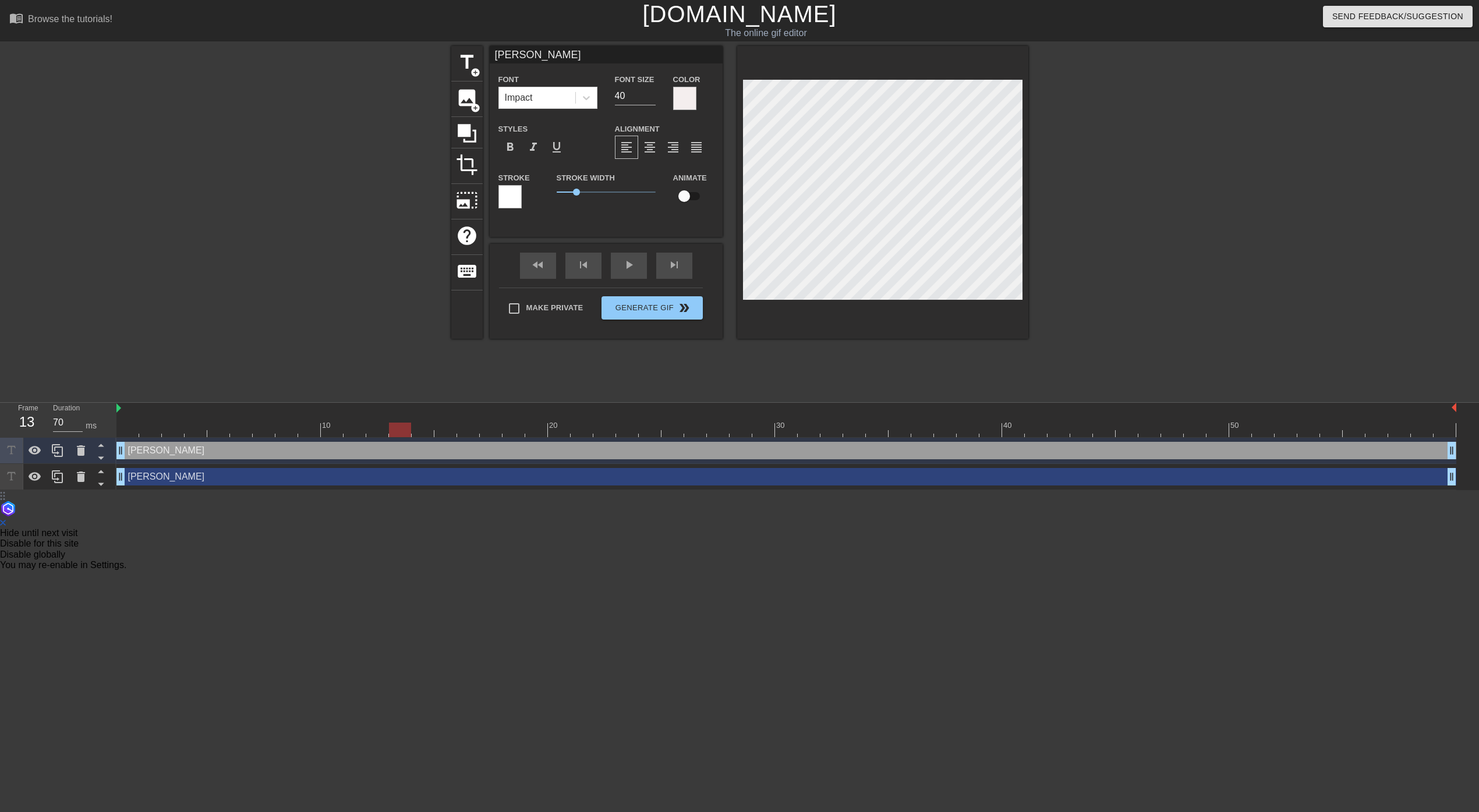
type input "60"
type input "[PERSON_NAME]"
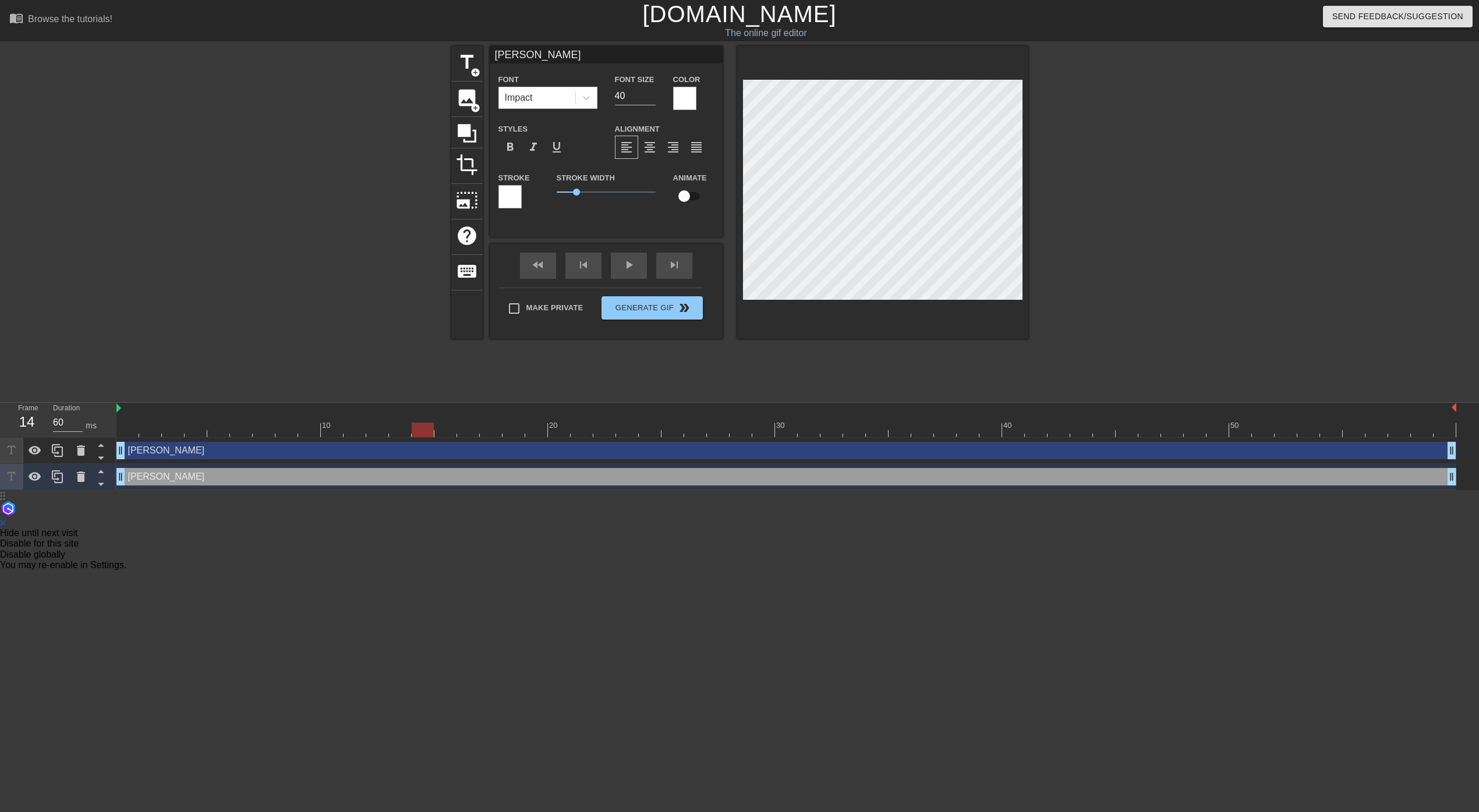
type input "70"
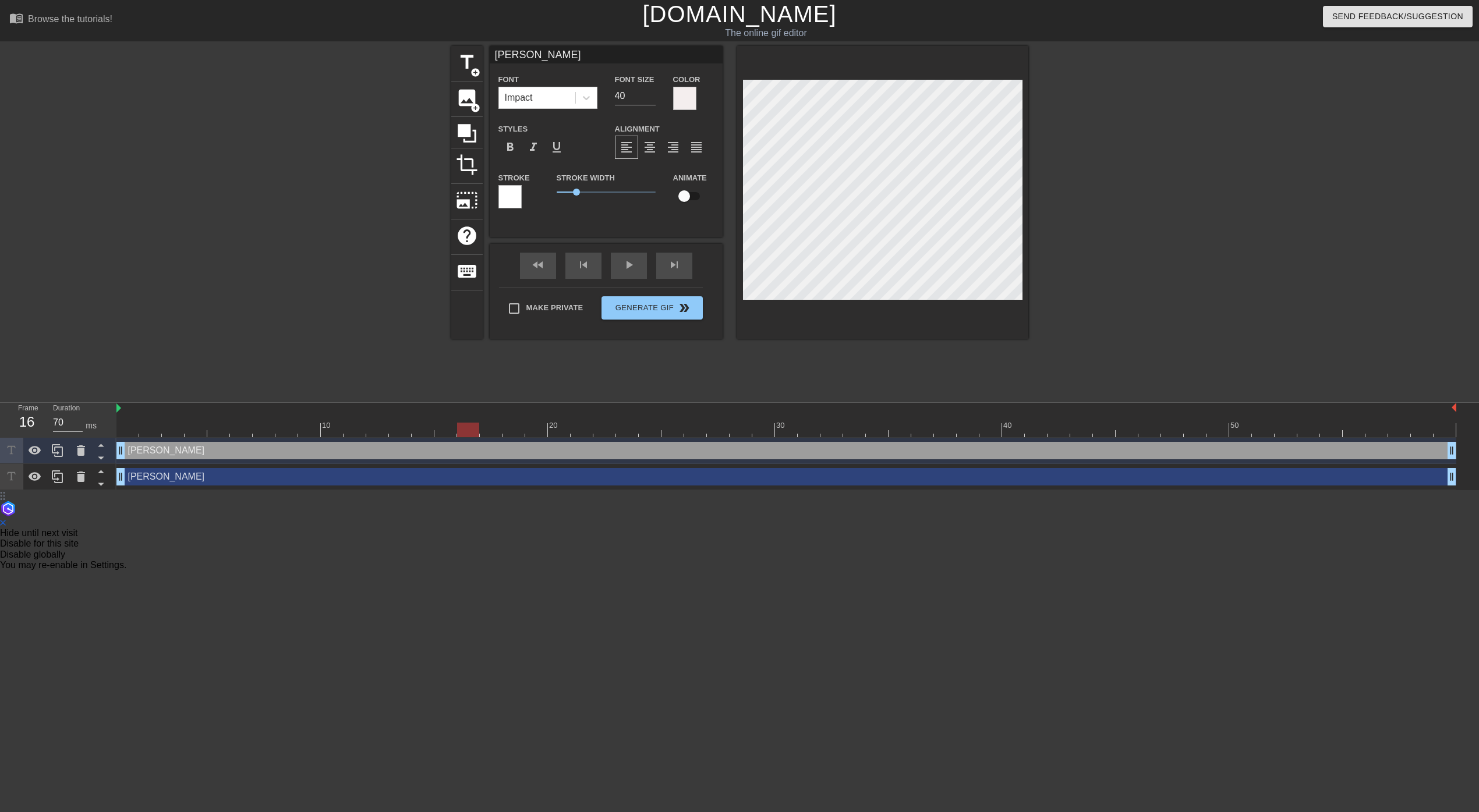
type input "[PERSON_NAME]"
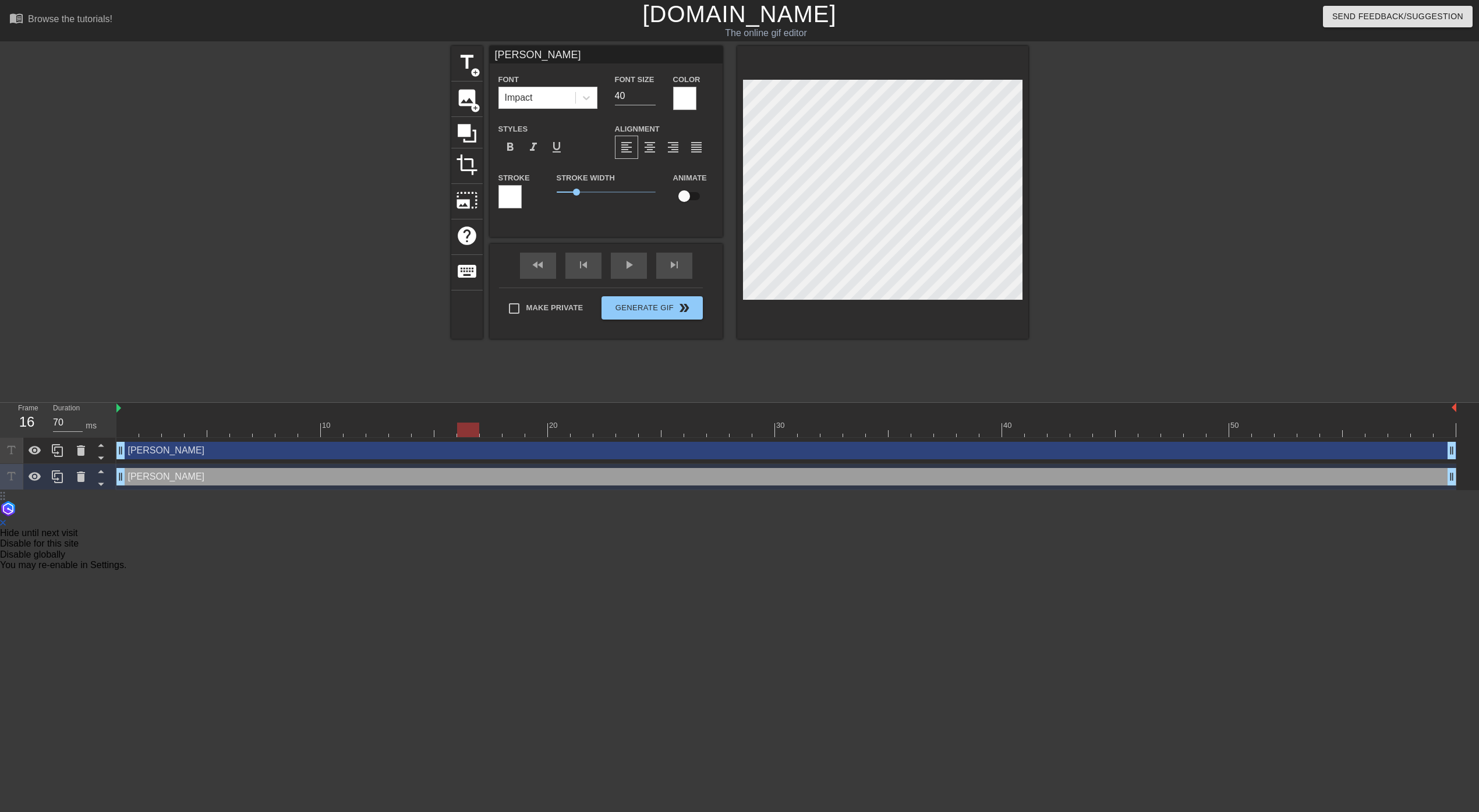
type input "60"
type input "[PERSON_NAME]"
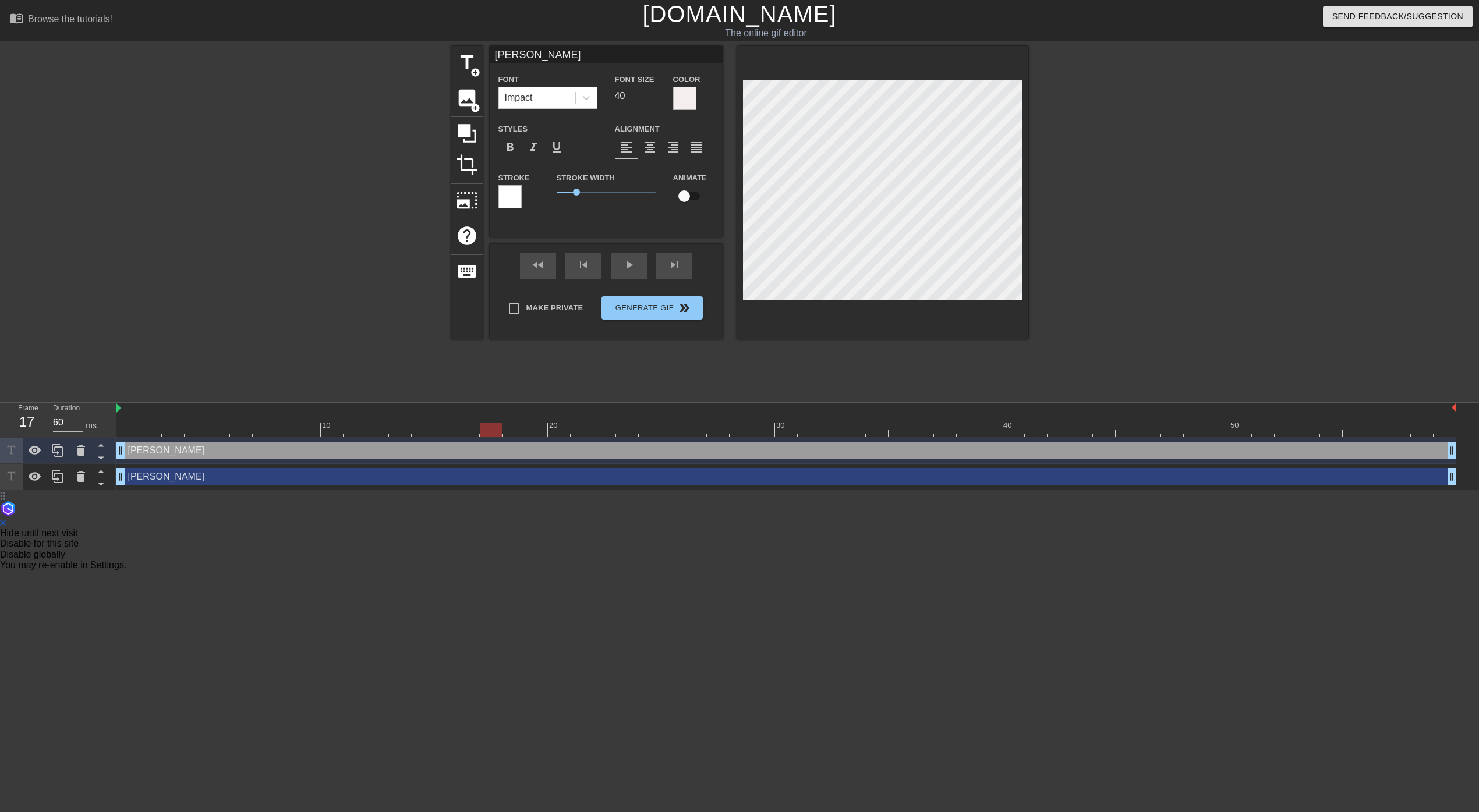
type input "70"
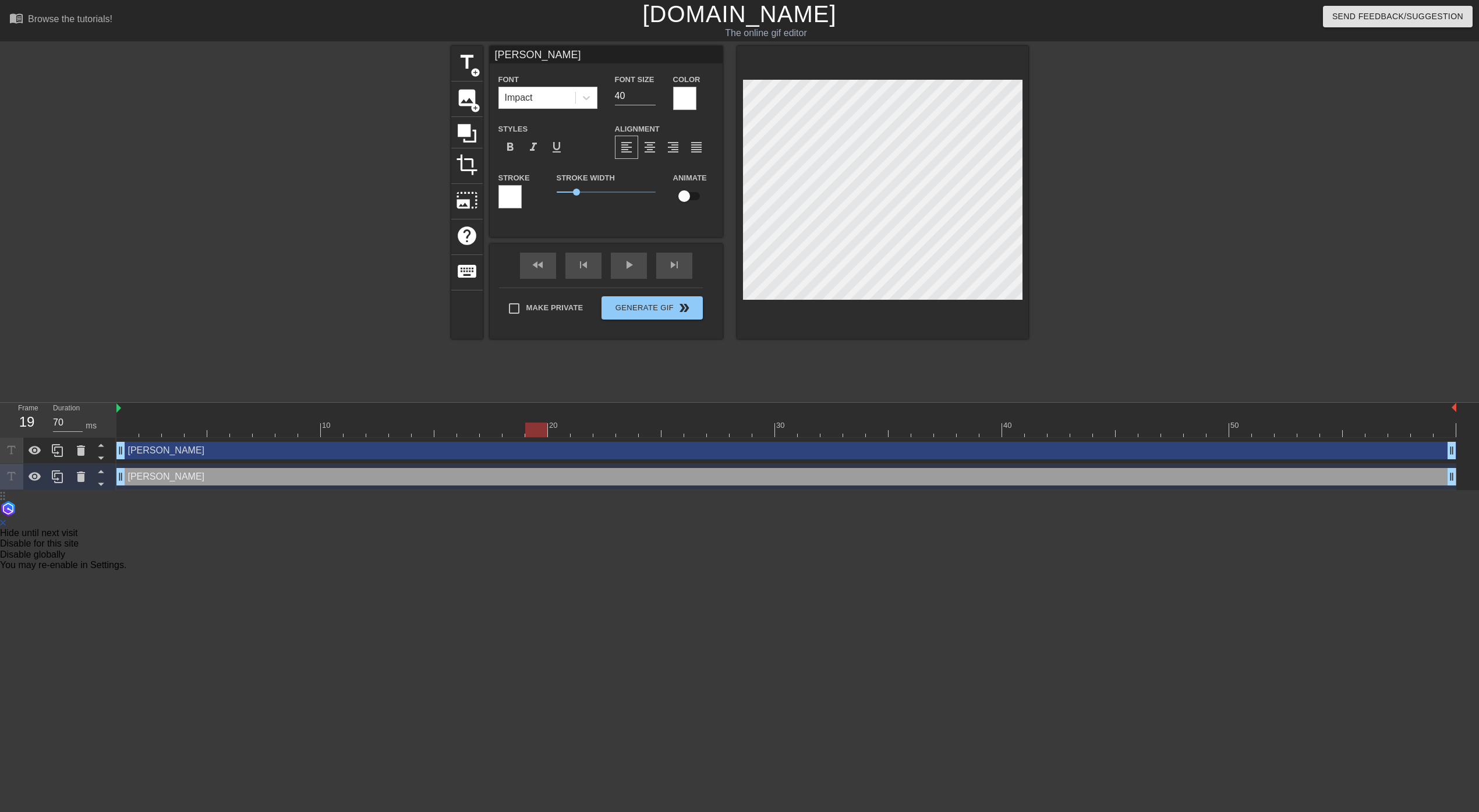
type input "[PERSON_NAME]"
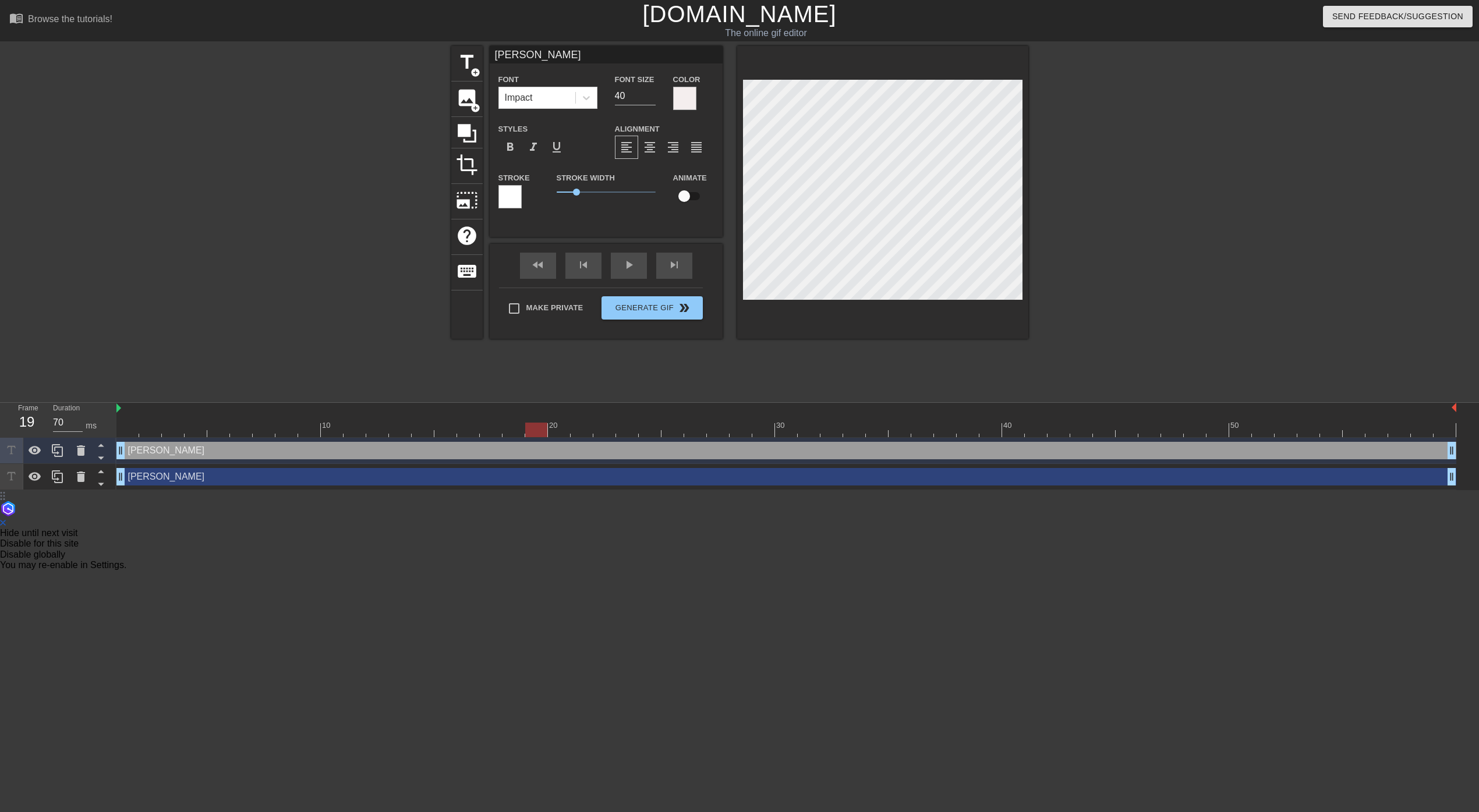
type input "60"
type input "[PERSON_NAME]"
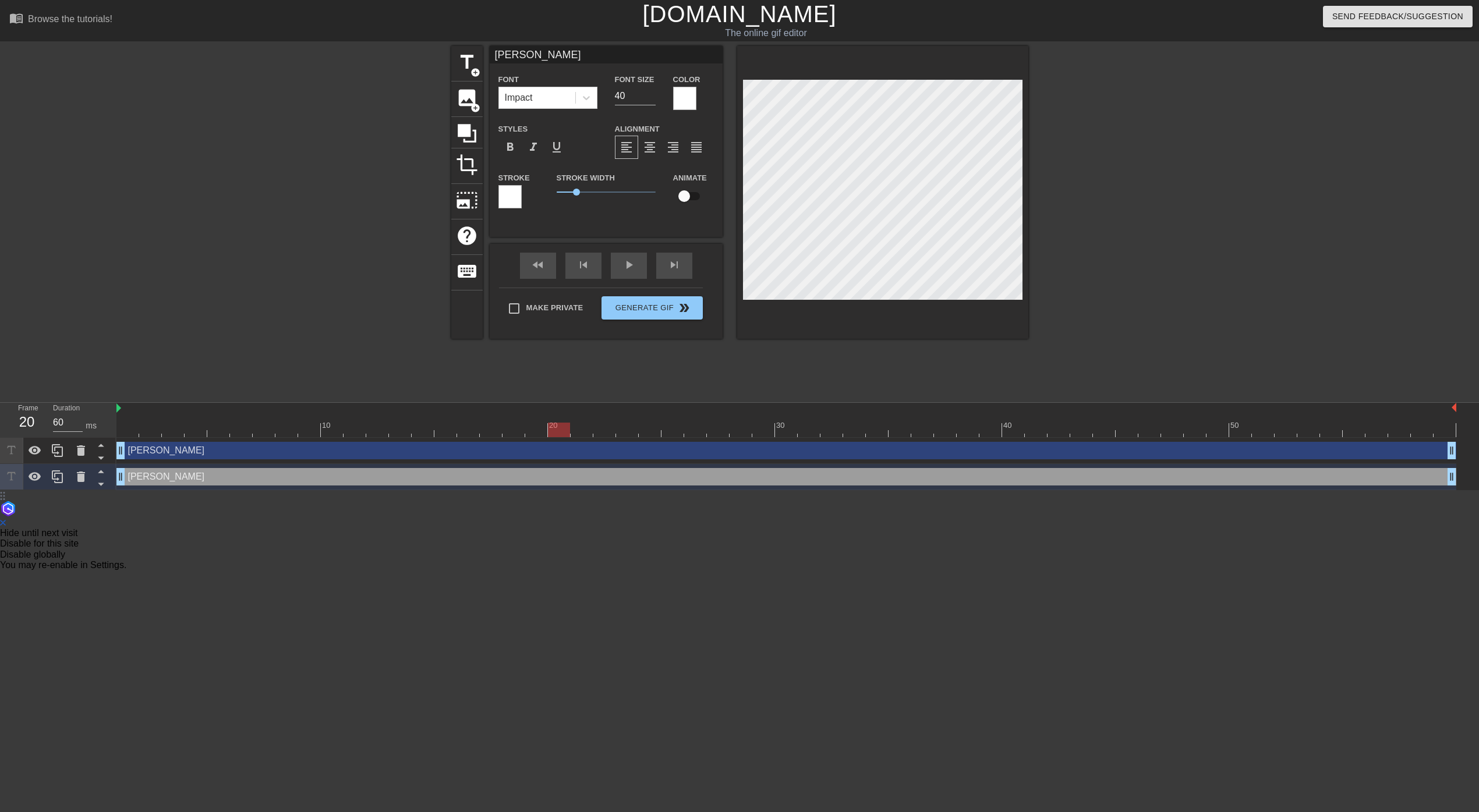
type input "70"
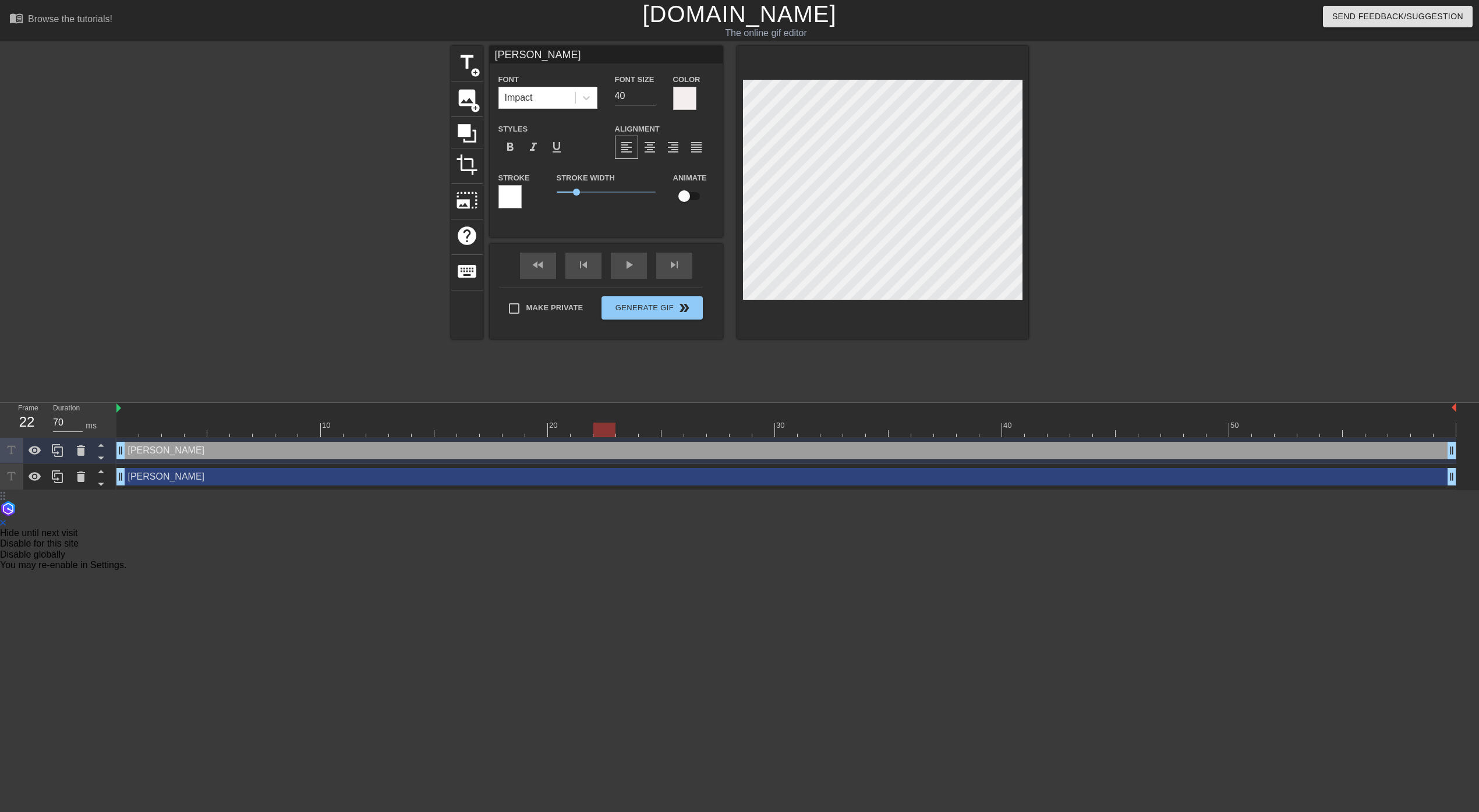
type input "[PERSON_NAME]"
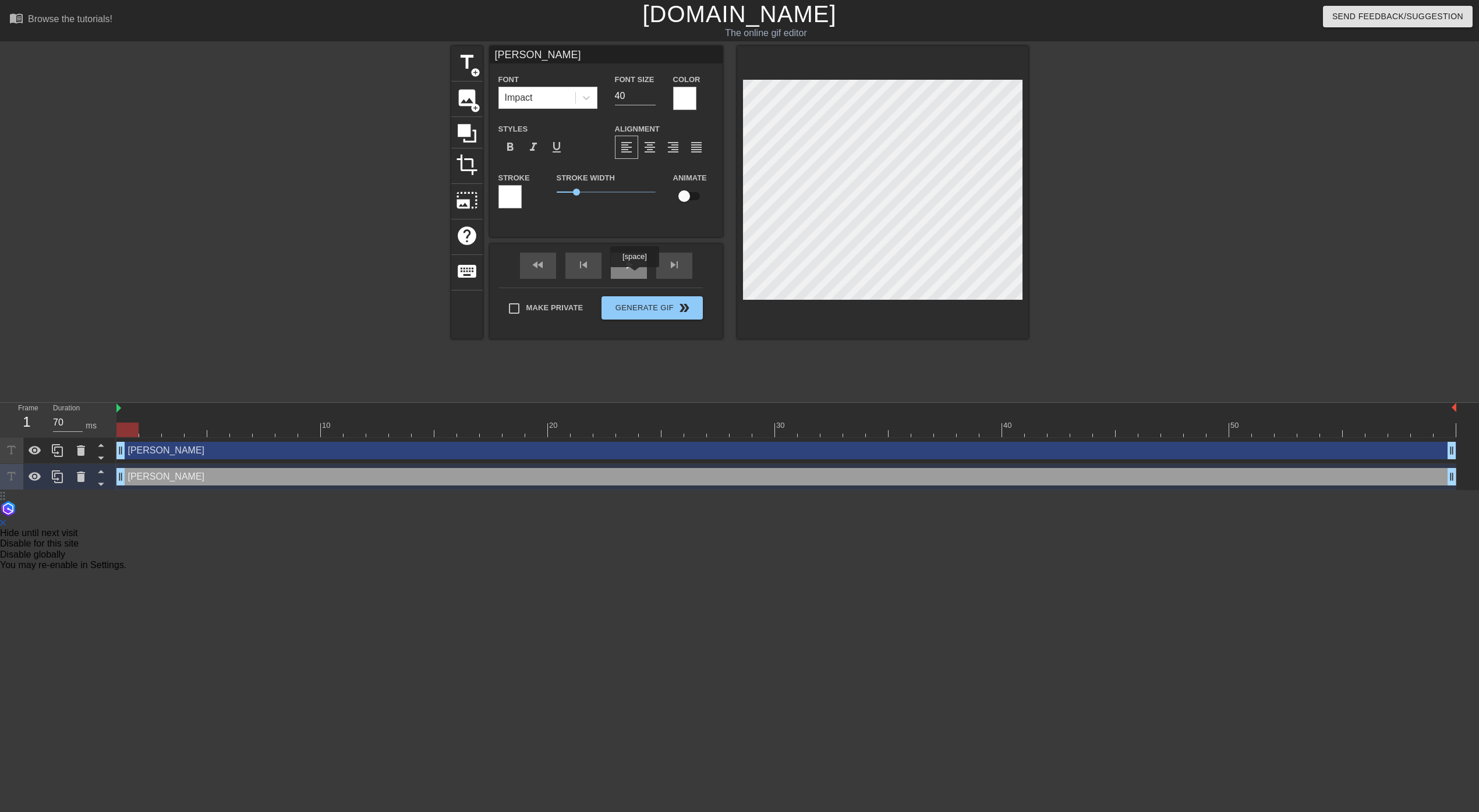
click at [633, 263] on div "fast_rewind skip_previous play_arrow skip_next" at bounding box center [606, 266] width 190 height 44
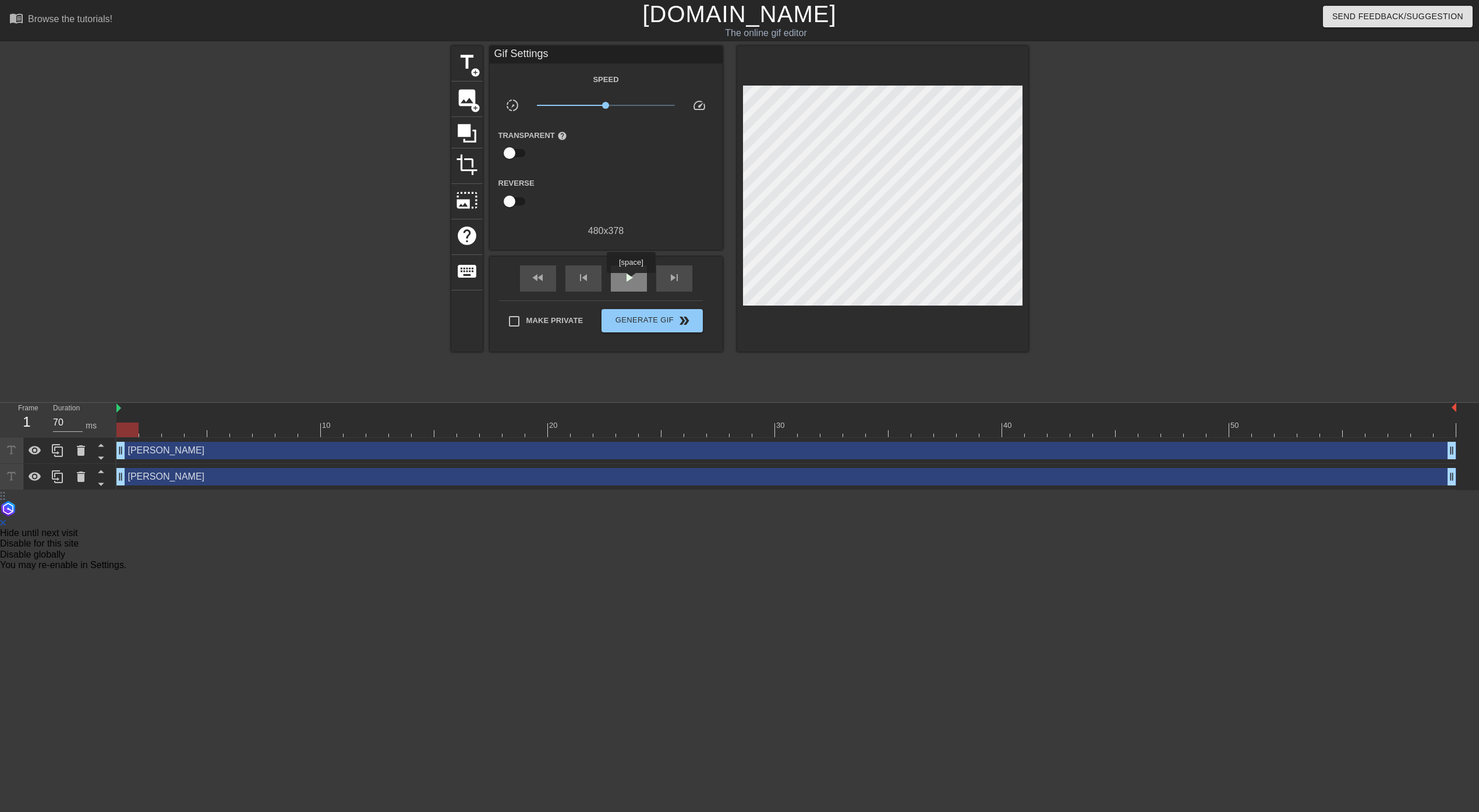
click at [633, 281] on span "play_arrow" at bounding box center [629, 278] width 14 height 14
click at [626, 276] on span "pause" at bounding box center [629, 278] width 14 height 14
click at [555, 283] on div "fast_rewind" at bounding box center [538, 278] width 36 height 26
type input "70"
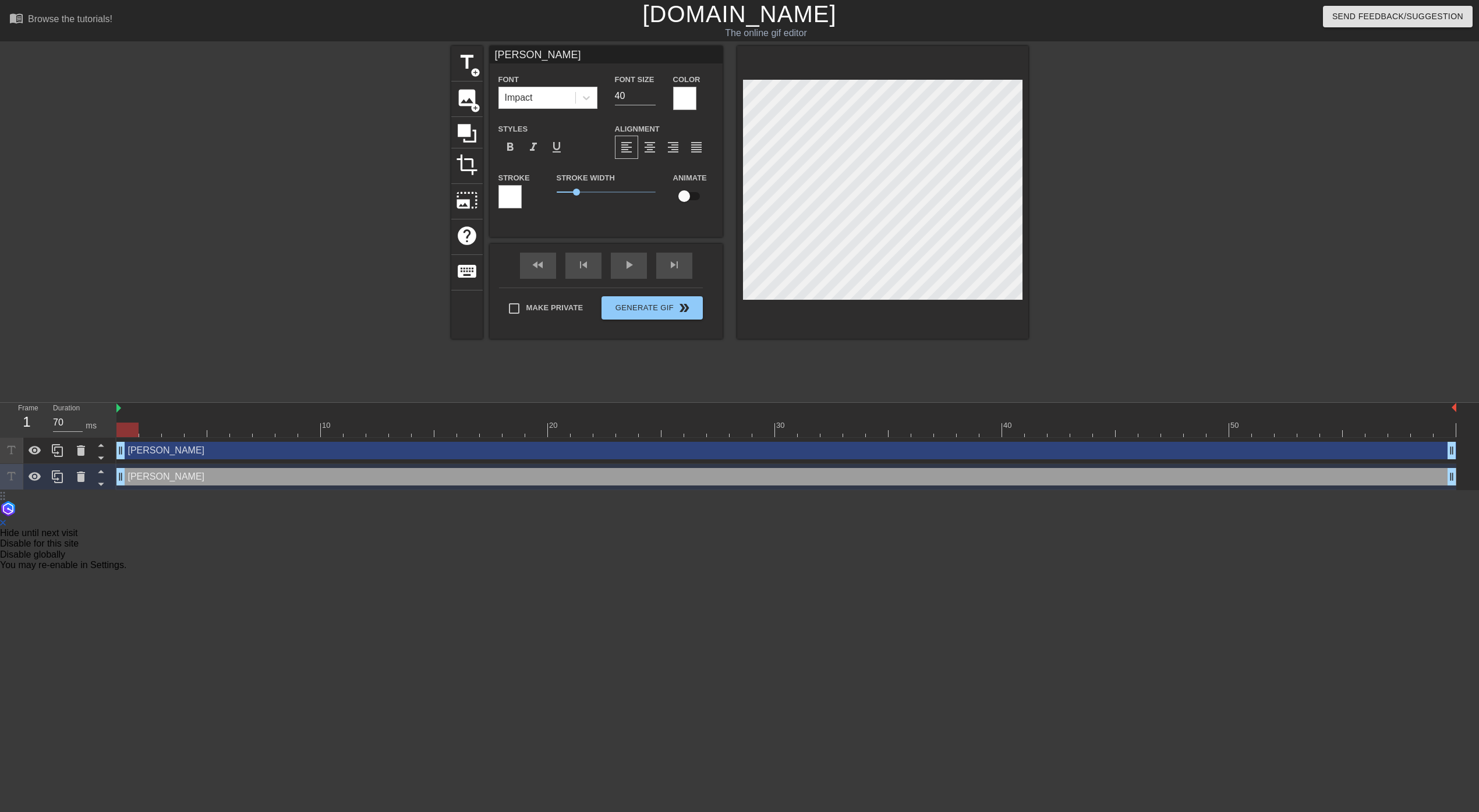
type input "[PERSON_NAME]"
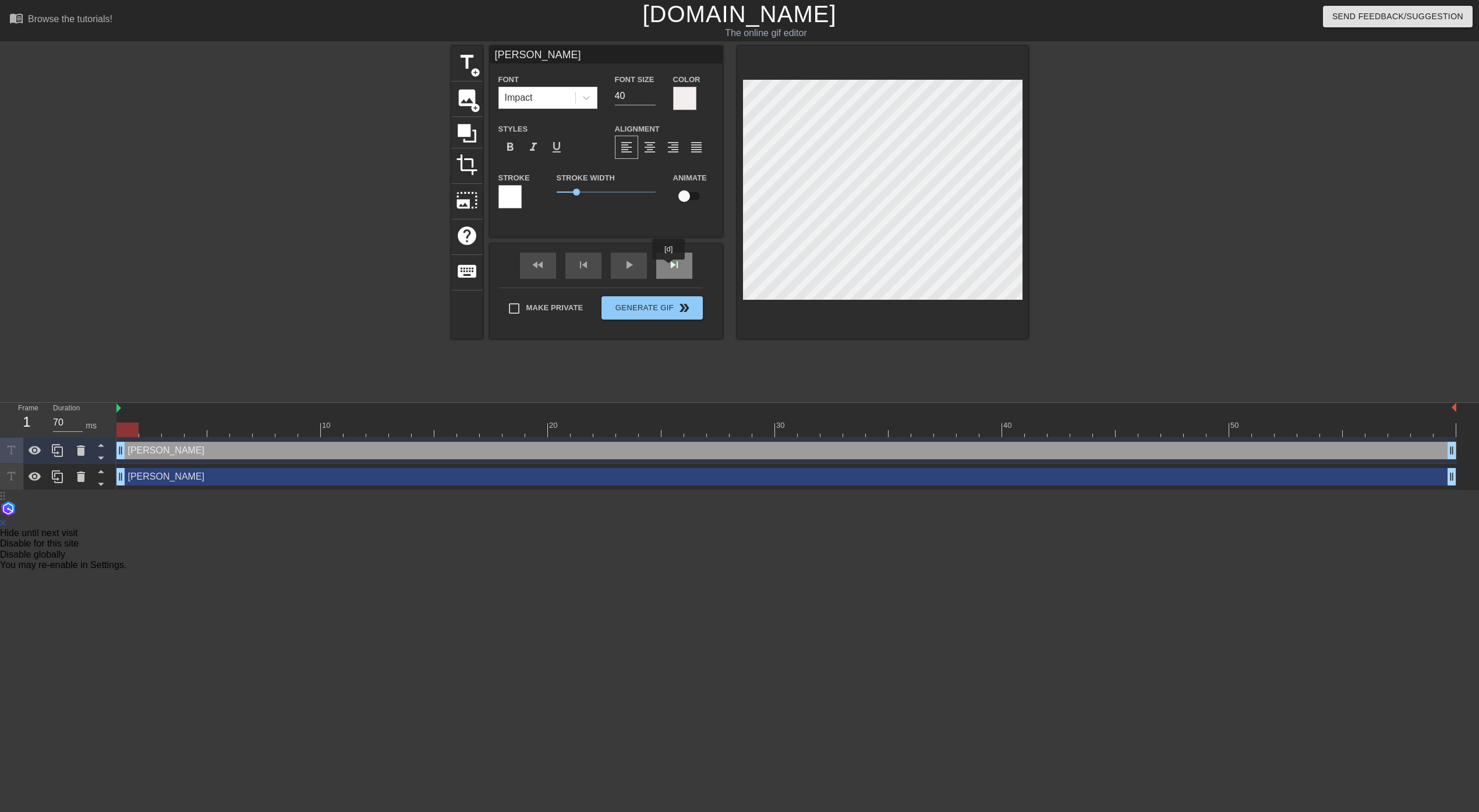
click at [669, 268] on div "skip_next" at bounding box center [674, 265] width 36 height 26
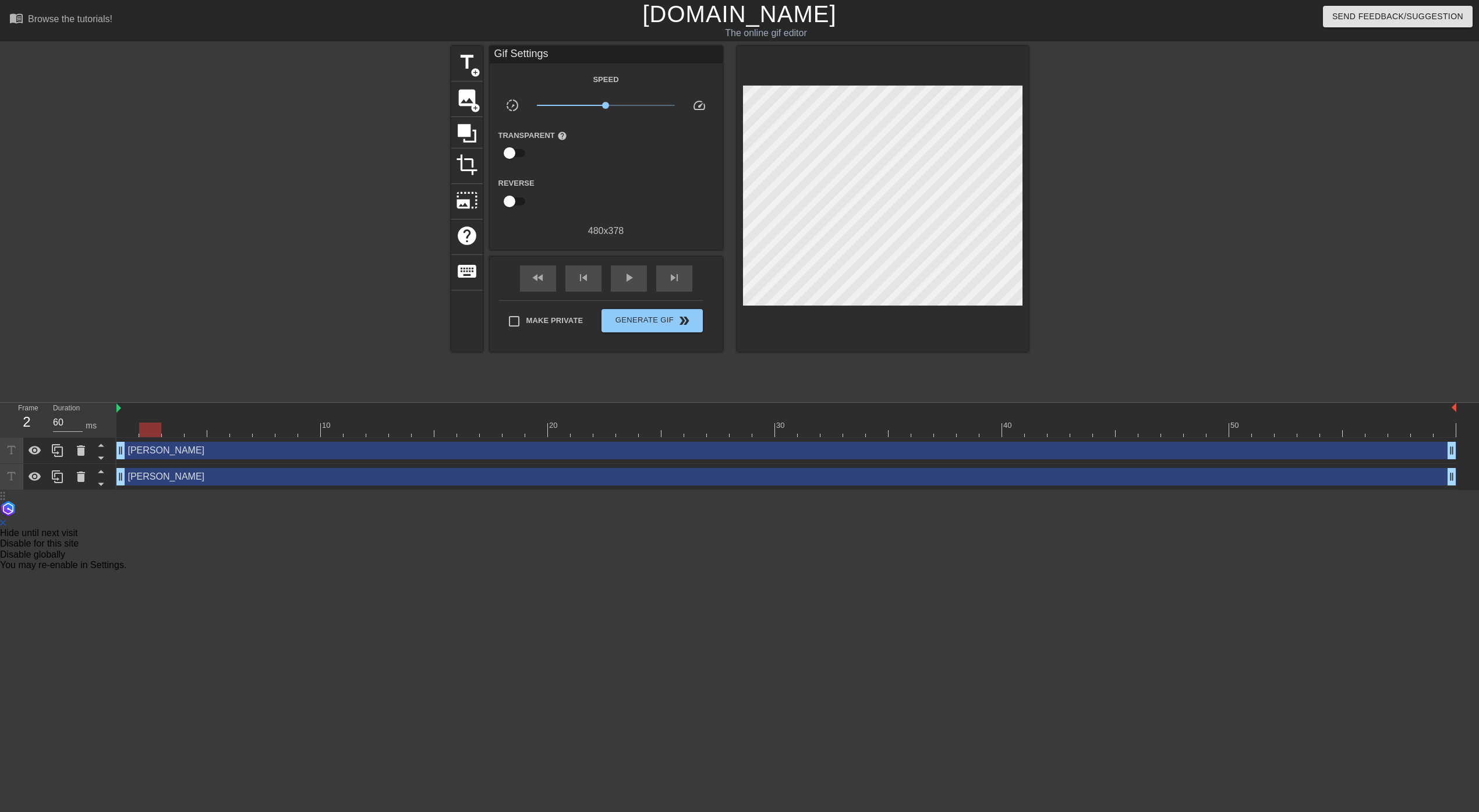
click at [151, 433] on div at bounding box center [150, 430] width 22 height 15
type input "70"
drag, startPoint x: 155, startPoint y: 431, endPoint x: 191, endPoint y: 430, distance: 36.0
click at [191, 430] on div at bounding box center [195, 430] width 22 height 15
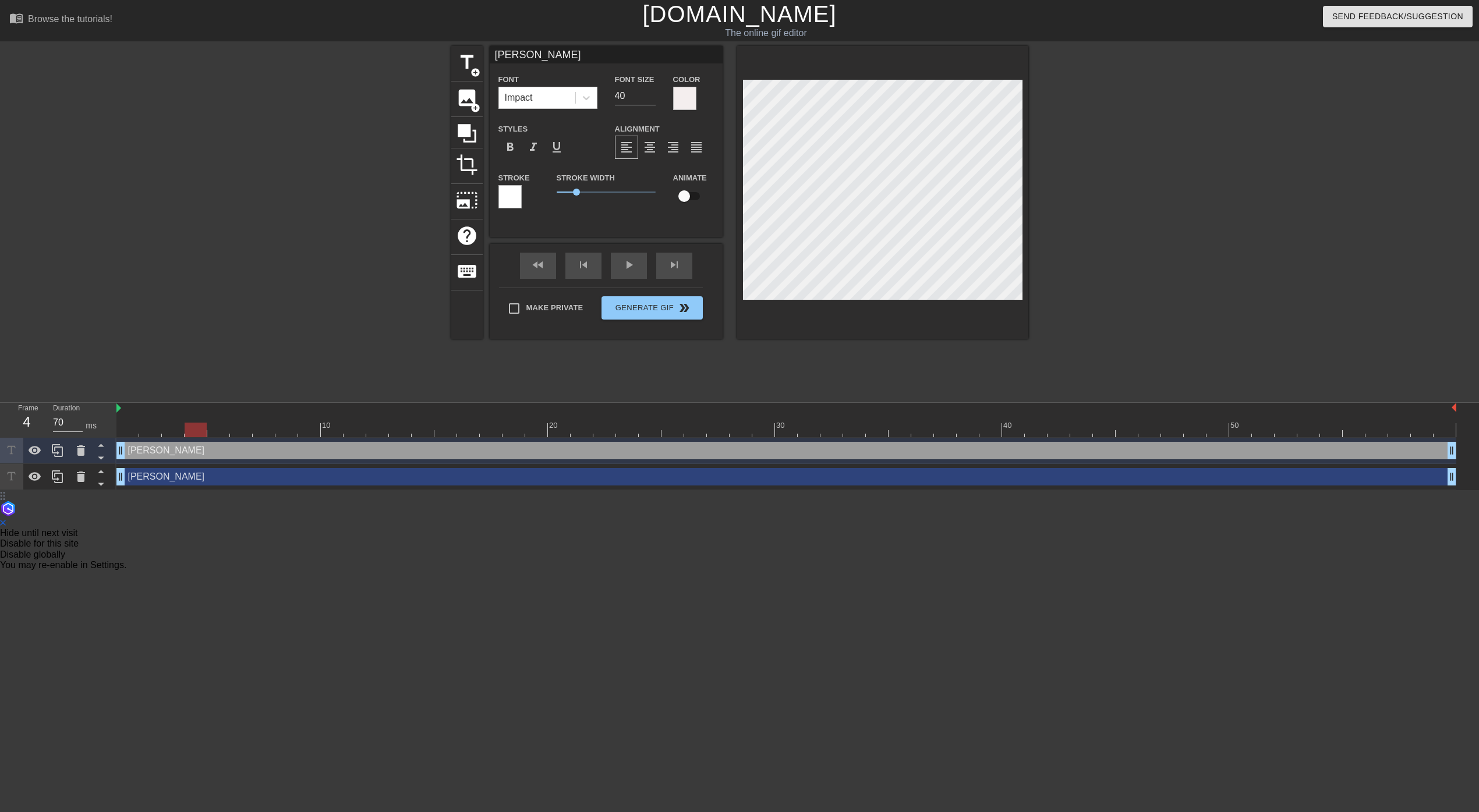
type input "[PERSON_NAME]"
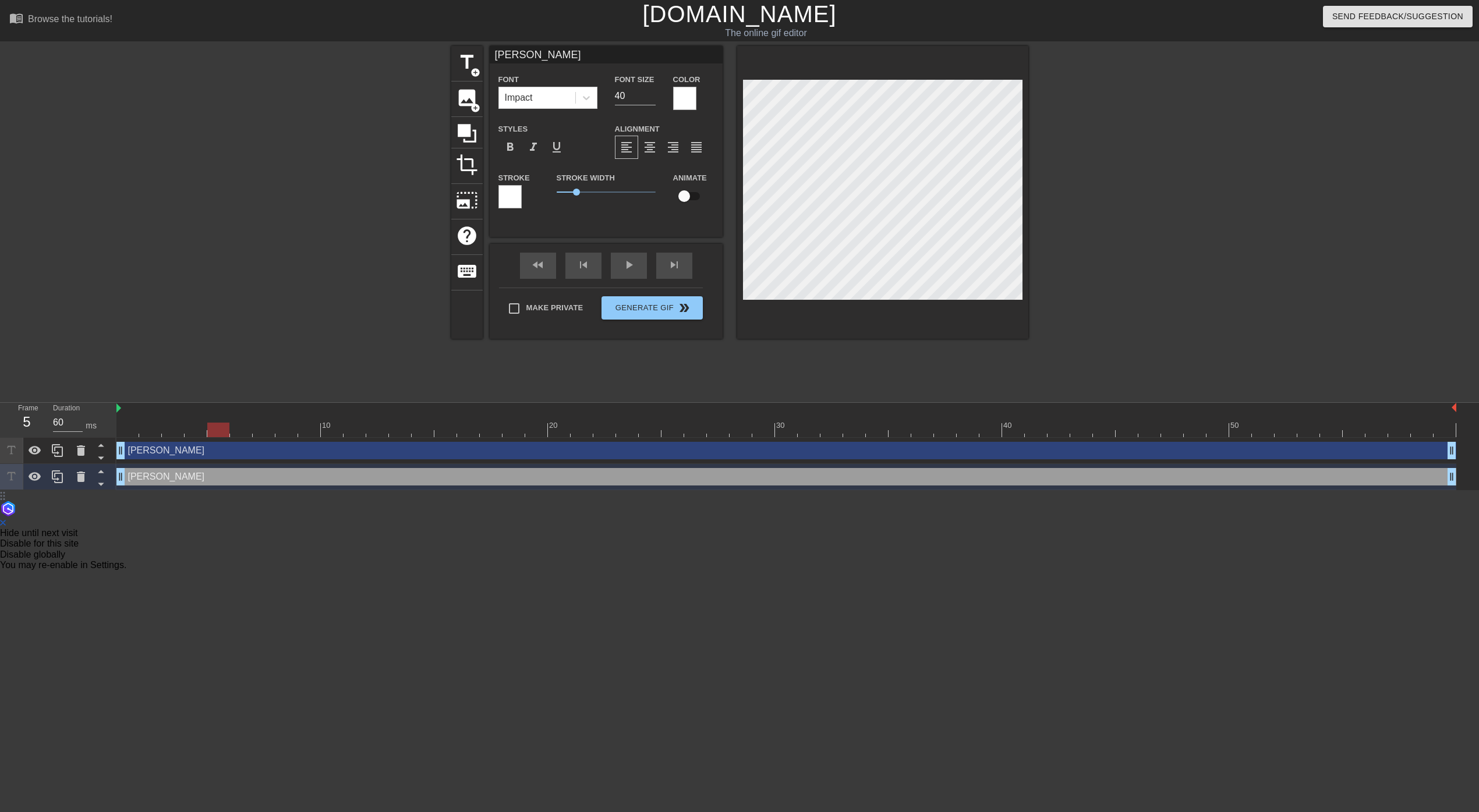
click at [216, 434] on div at bounding box center [787, 430] width 1340 height 15
click at [1366, 438] on div "[PERSON_NAME] drag_handle drag_handle" at bounding box center [787, 451] width 1340 height 26
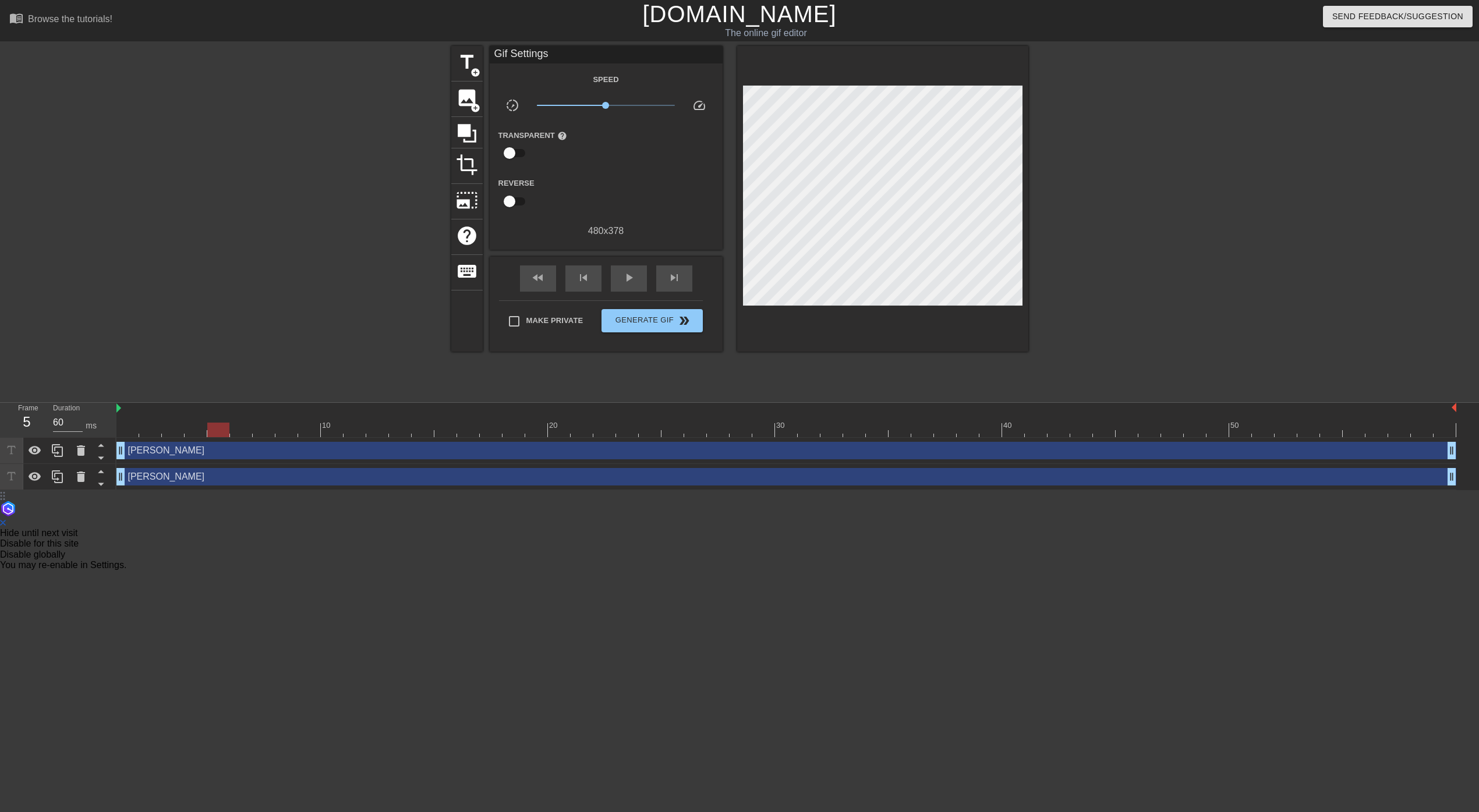
type input "70"
click at [1361, 434] on div at bounding box center [787, 430] width 1340 height 15
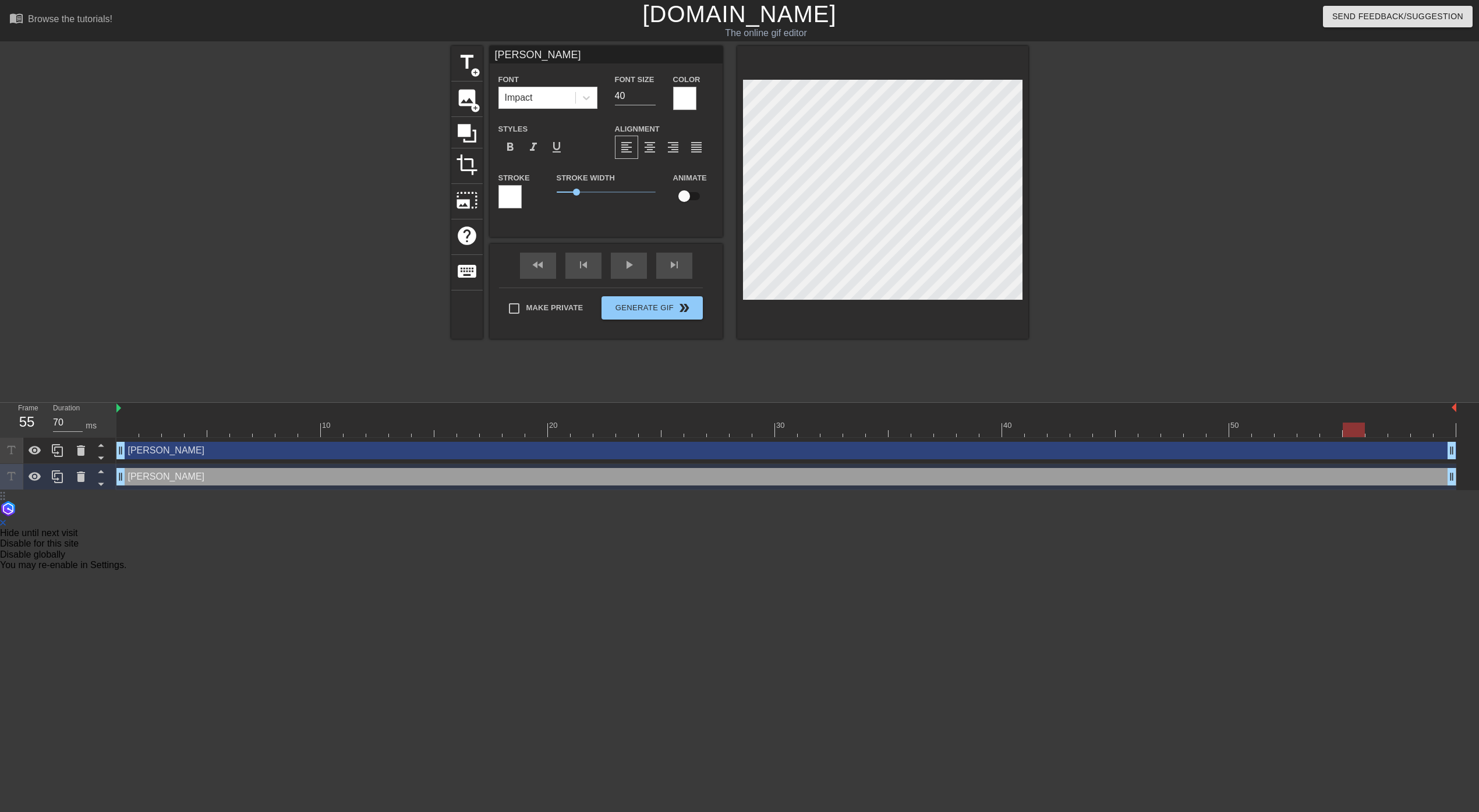
type input "[PERSON_NAME]"
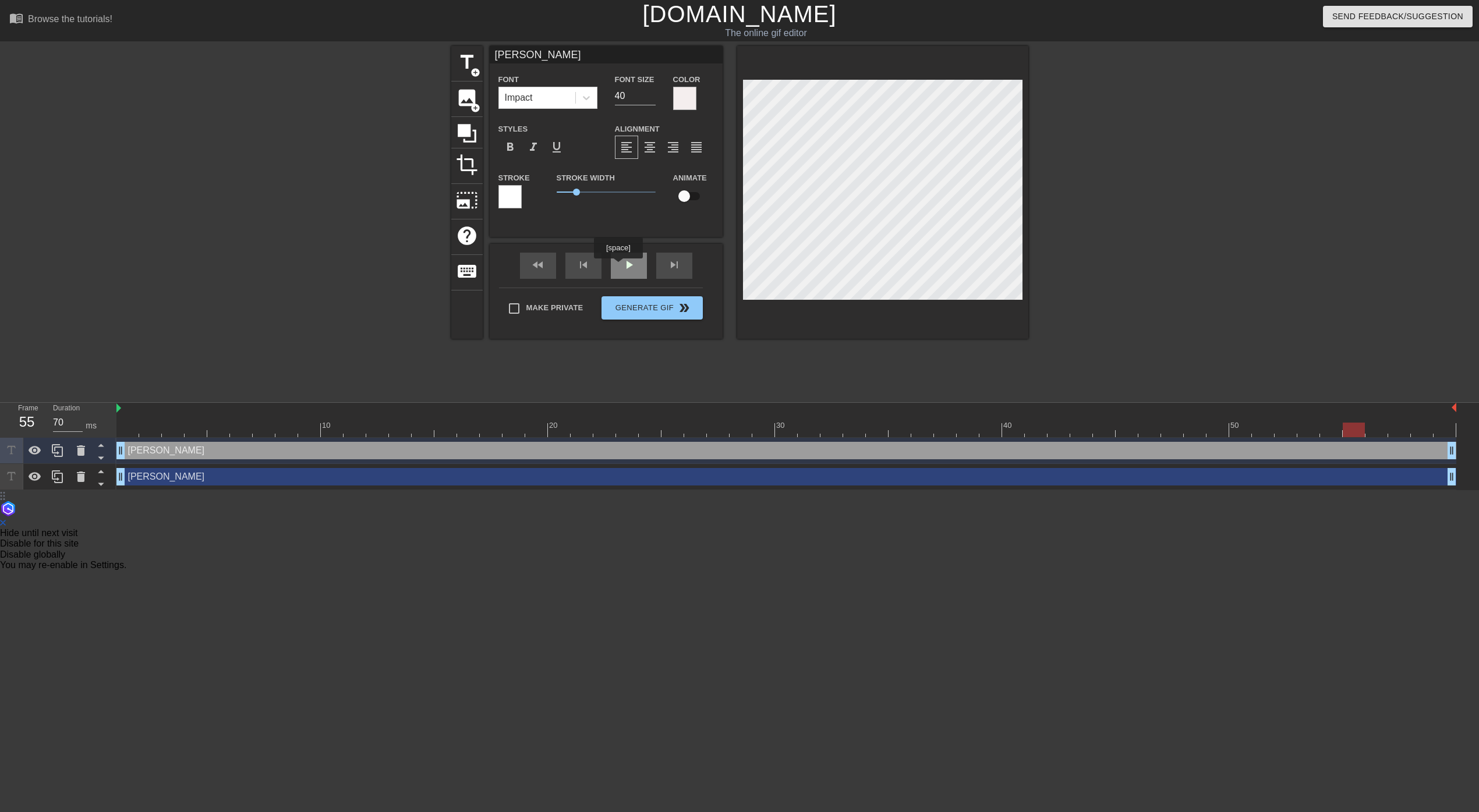
click at [622, 269] on div "play_arrow" at bounding box center [629, 265] width 36 height 26
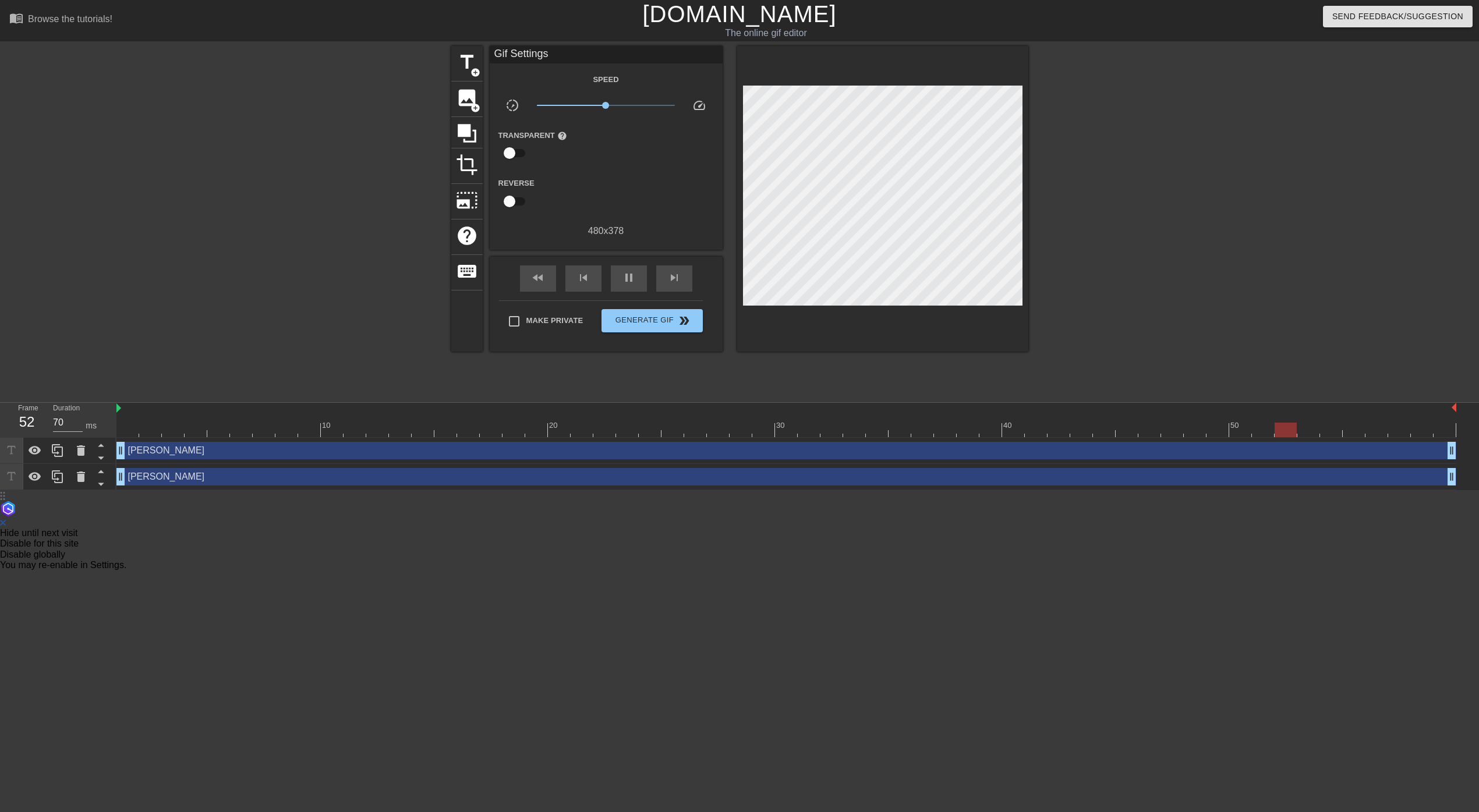
click at [370, 289] on div at bounding box center [350, 220] width 175 height 349
type input "70"
click at [661, 326] on span "Generate Gif double_arrow" at bounding box center [652, 321] width 91 height 14
